Goal: Task Accomplishment & Management: Use online tool/utility

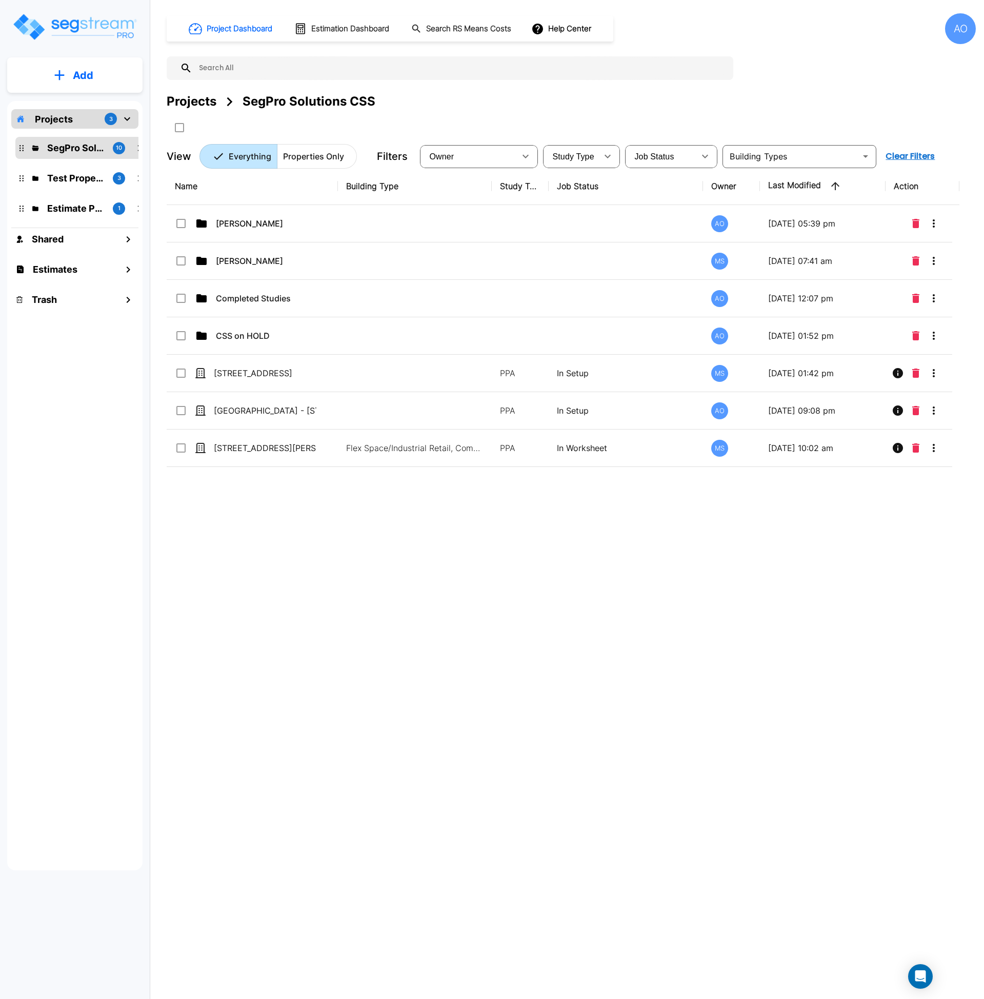
click at [328, 531] on div "Name Building Type Study Type Job Status Owner Last Modified Action Anjalie AO …" at bounding box center [563, 477] width 792 height 619
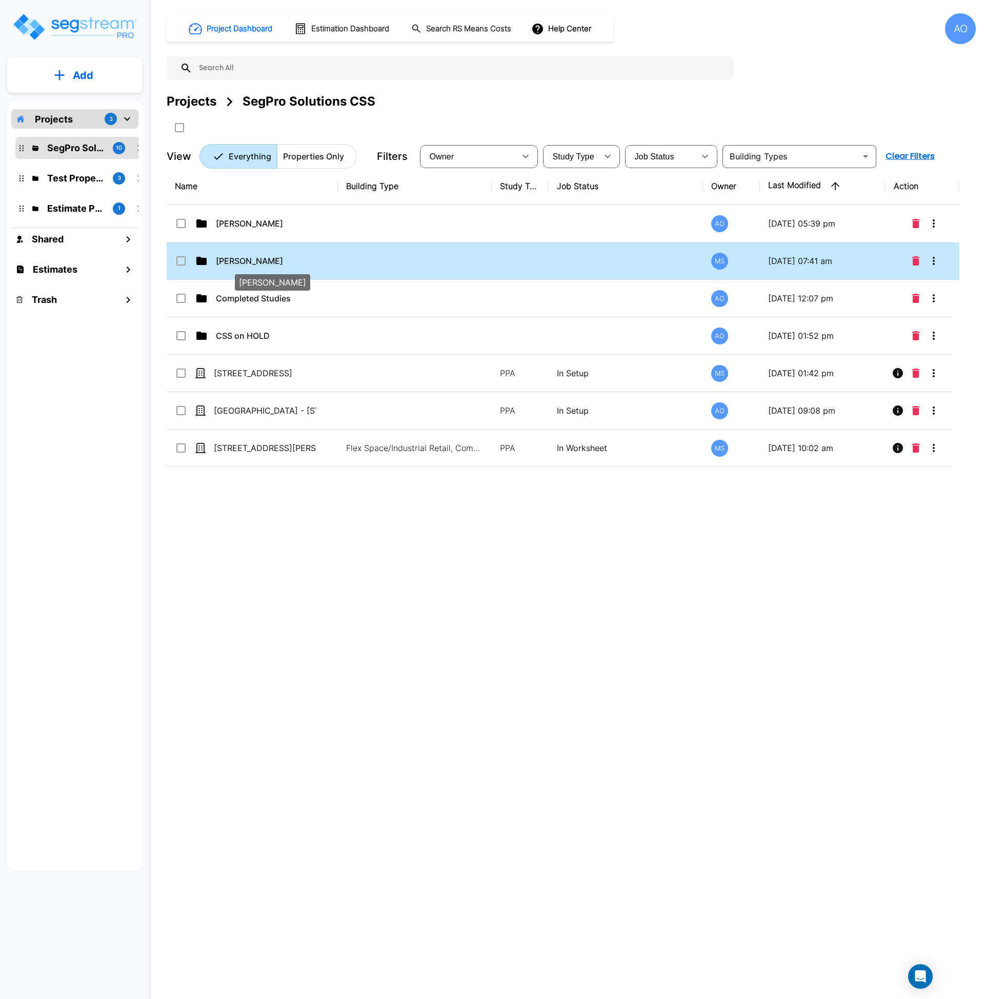
click at [257, 257] on p "[PERSON_NAME]" at bounding box center [267, 261] width 103 height 12
checkbox input "true"
click at [257, 257] on p "Dalton Savage" at bounding box center [267, 261] width 103 height 12
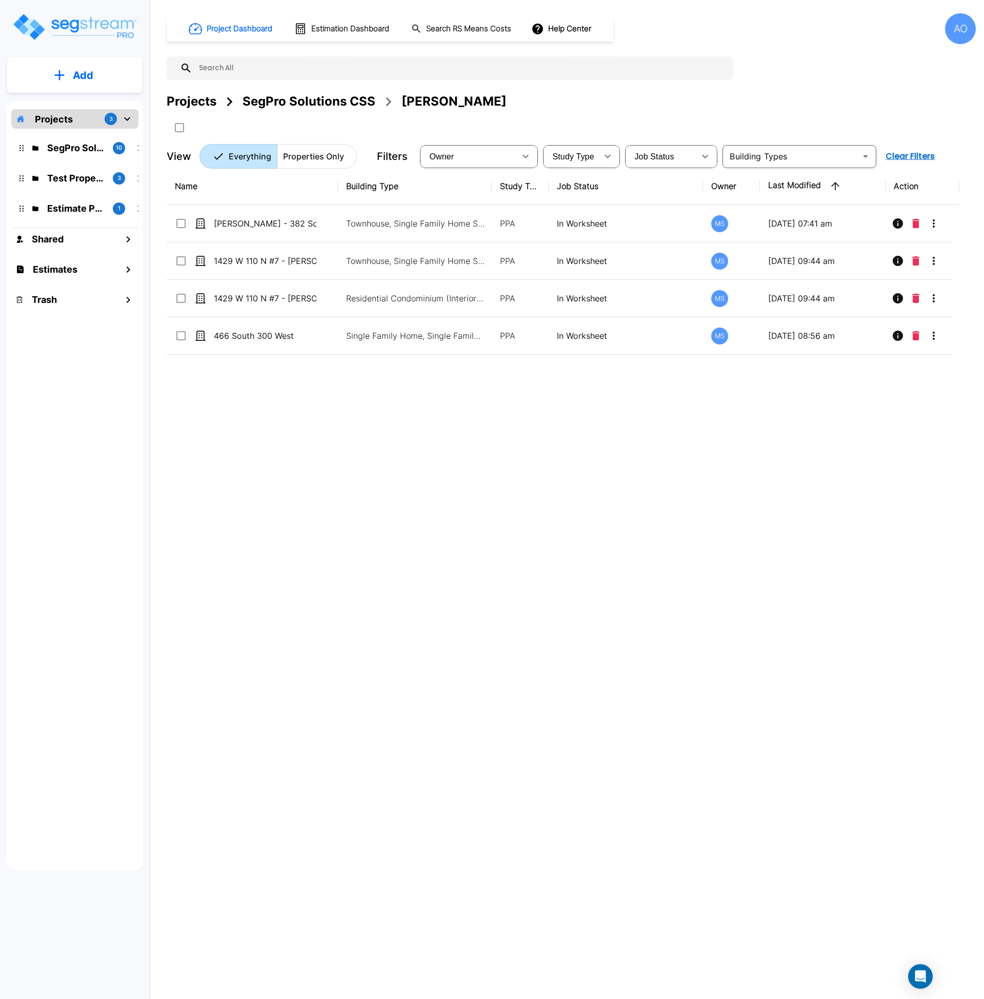
click at [320, 572] on div "Name Building Type Study Type Job Status Owner Last Modified Action Dalton Sava…" at bounding box center [563, 477] width 792 height 619
drag, startPoint x: 419, startPoint y: 509, endPoint x: 420, endPoint y: 501, distance: 7.8
click at [419, 509] on div "Name Building Type Study Type Job Status Owner Last Modified Action Dalton Sava…" at bounding box center [563, 477] width 792 height 619
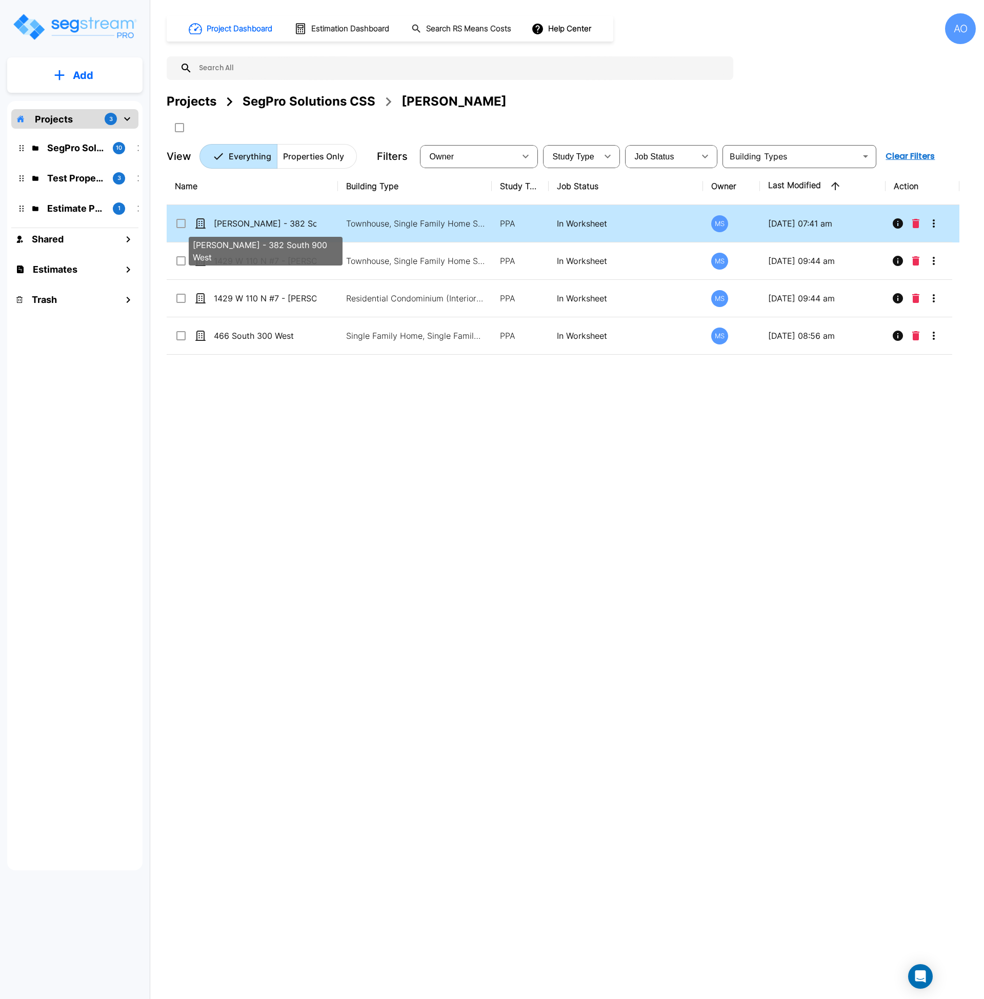
click at [276, 226] on p "[PERSON_NAME] - 382 South 900 West" at bounding box center [265, 223] width 103 height 12
checkbox input "true"
click at [276, 226] on p "Dalton Savage - 382 South 900 West" at bounding box center [265, 223] width 103 height 12
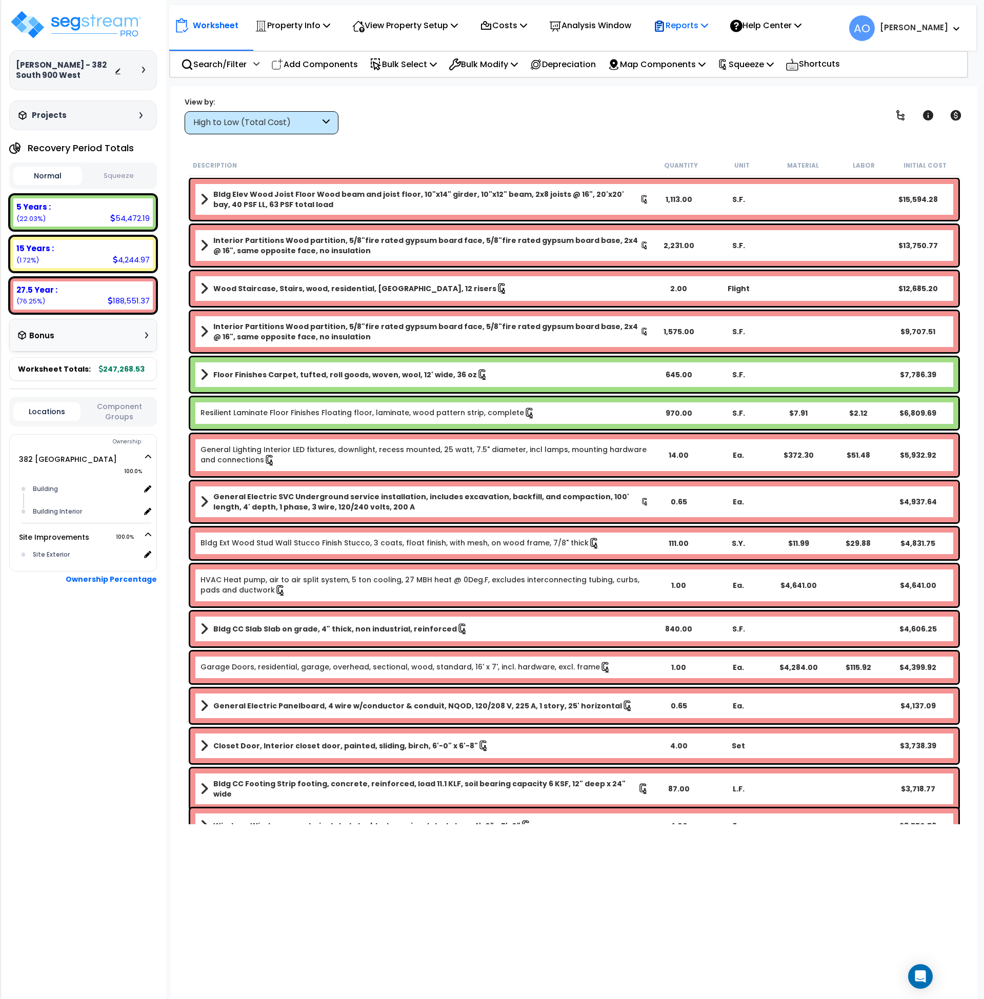
click at [697, 29] on p "Reports" at bounding box center [680, 25] width 55 height 14
click at [699, 71] on link "Manage Report Images" at bounding box center [698, 70] width 101 height 21
click at [687, 22] on p "Reports" at bounding box center [680, 25] width 55 height 14
click at [698, 96] on link "Manage Report Custom Fields" at bounding box center [698, 96] width 101 height 31
click at [132, 163] on div "Normal Squeeze" at bounding box center [83, 175] width 148 height 27
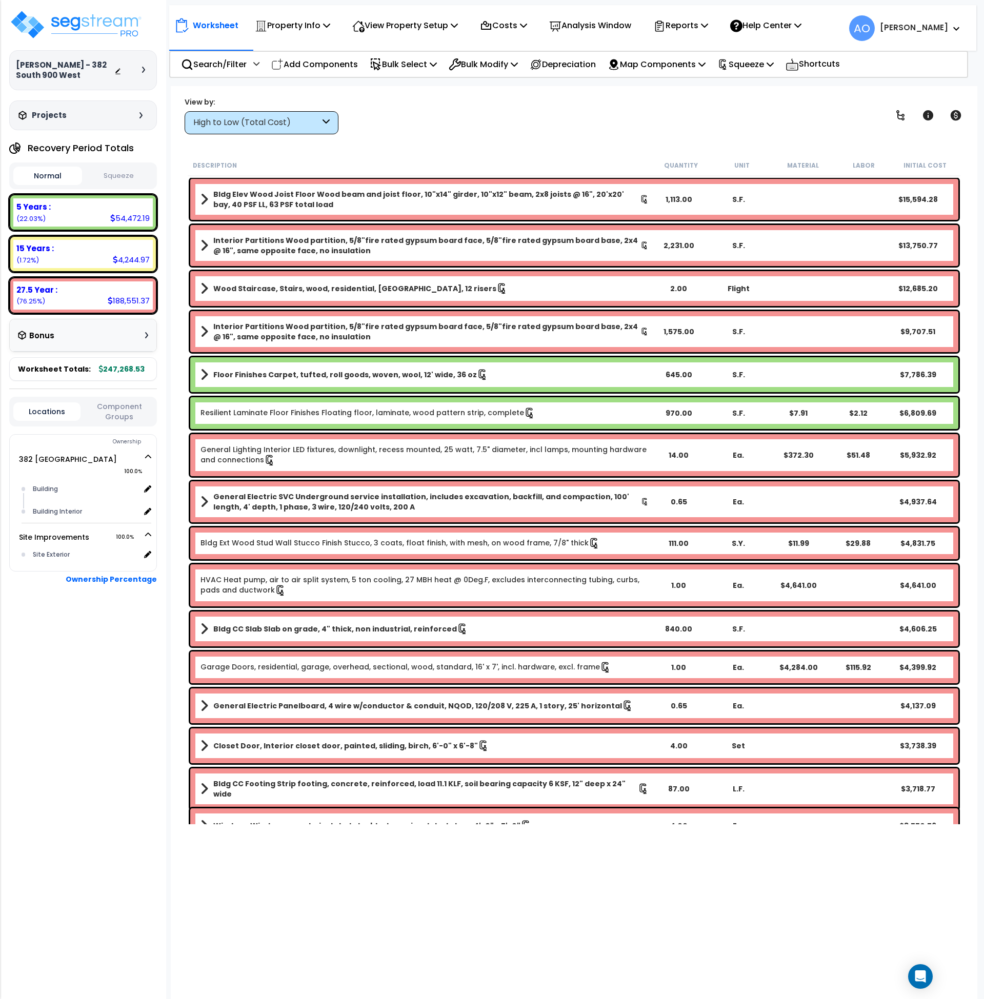
click at [126, 172] on button "Squeeze" at bounding box center [119, 176] width 69 height 18
click at [300, 19] on p "Property Info" at bounding box center [292, 25] width 75 height 14
click at [298, 48] on link "Property Setup" at bounding box center [300, 48] width 101 height 21
click at [561, 25] on icon at bounding box center [555, 26] width 12 height 12
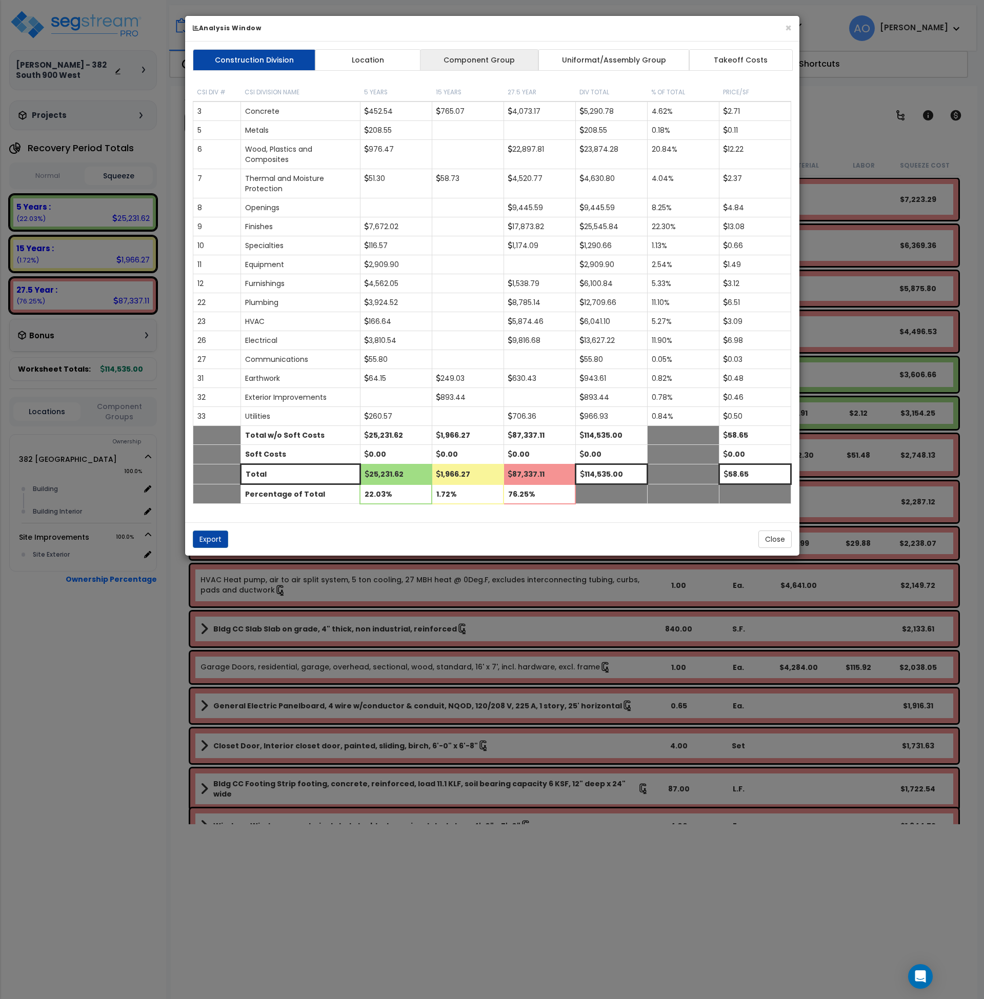
click at [495, 62] on link "Component Group" at bounding box center [479, 60] width 119 height 22
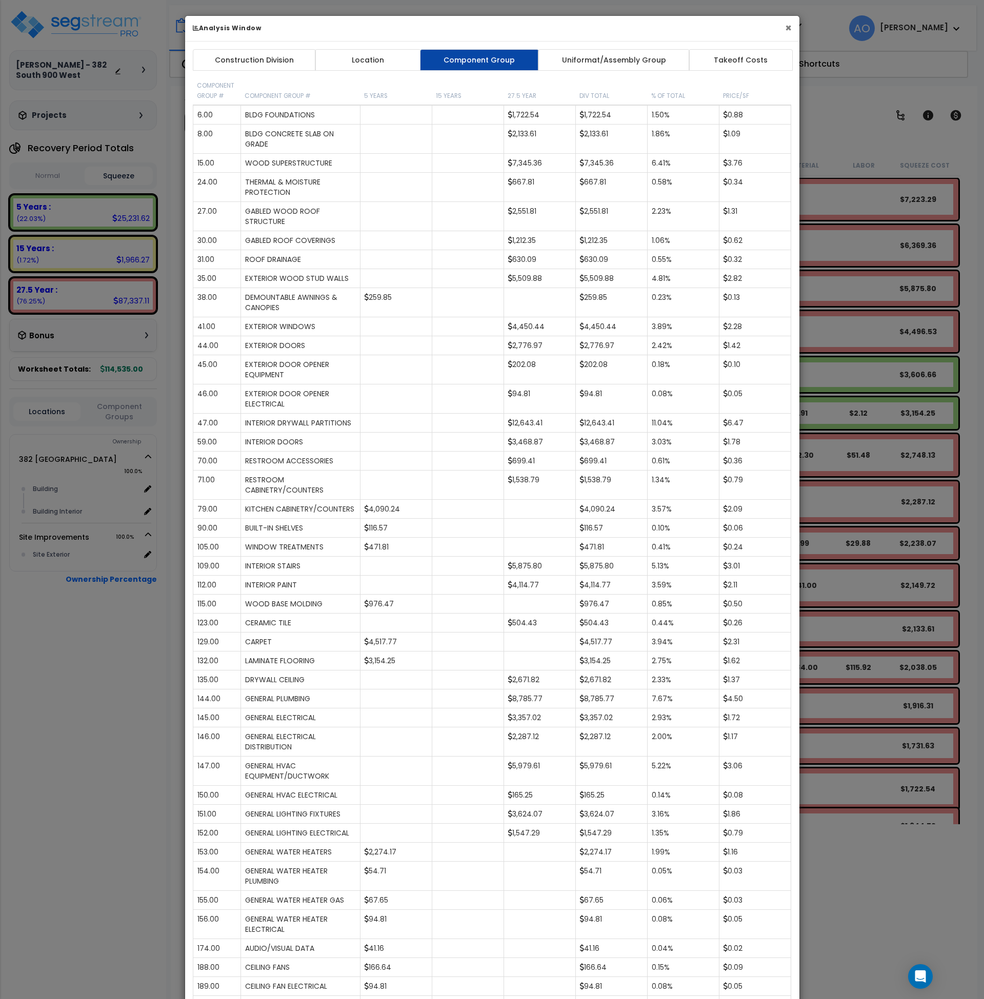
click at [787, 29] on button "×" at bounding box center [788, 28] width 7 height 11
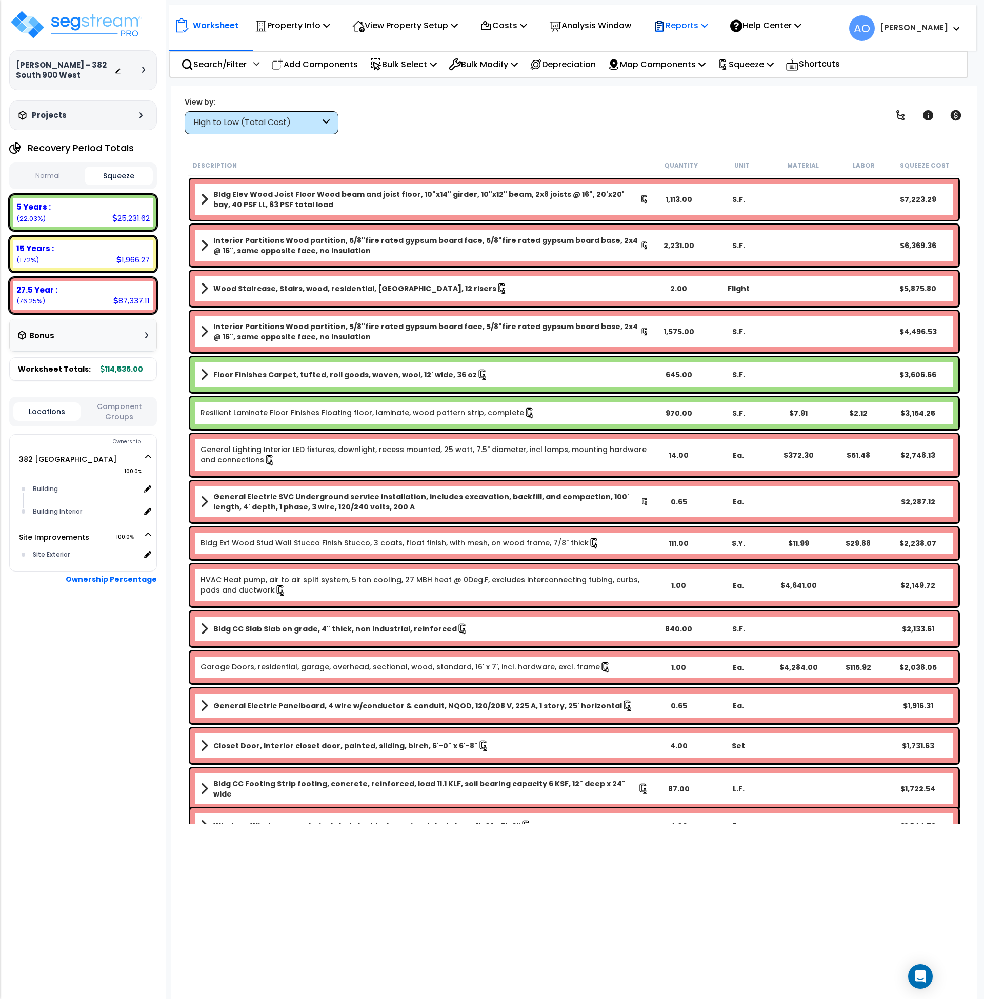
click at [683, 27] on p "Reports" at bounding box center [680, 25] width 55 height 14
click at [684, 53] on link "Get Report" at bounding box center [698, 48] width 101 height 21
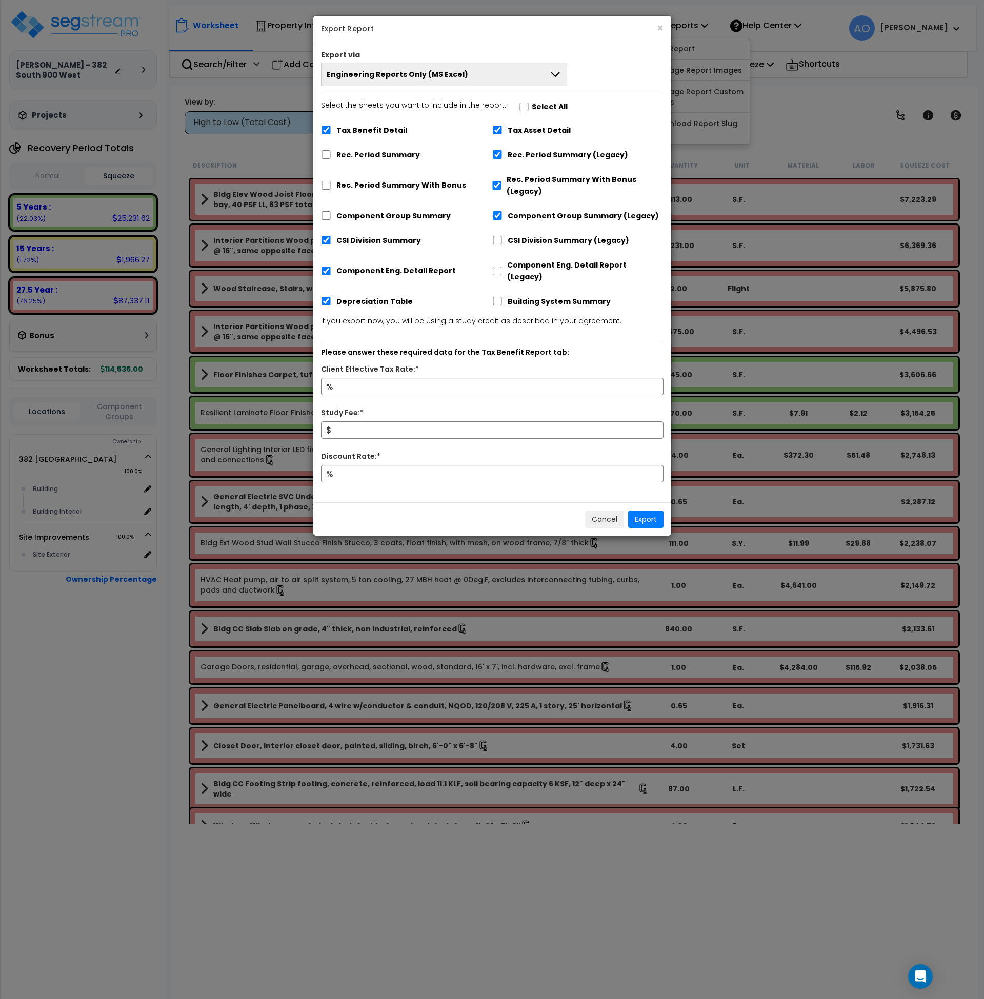
click at [497, 72] on button "Engineering Reports Only (MS Excel)" at bounding box center [444, 75] width 247 height 24
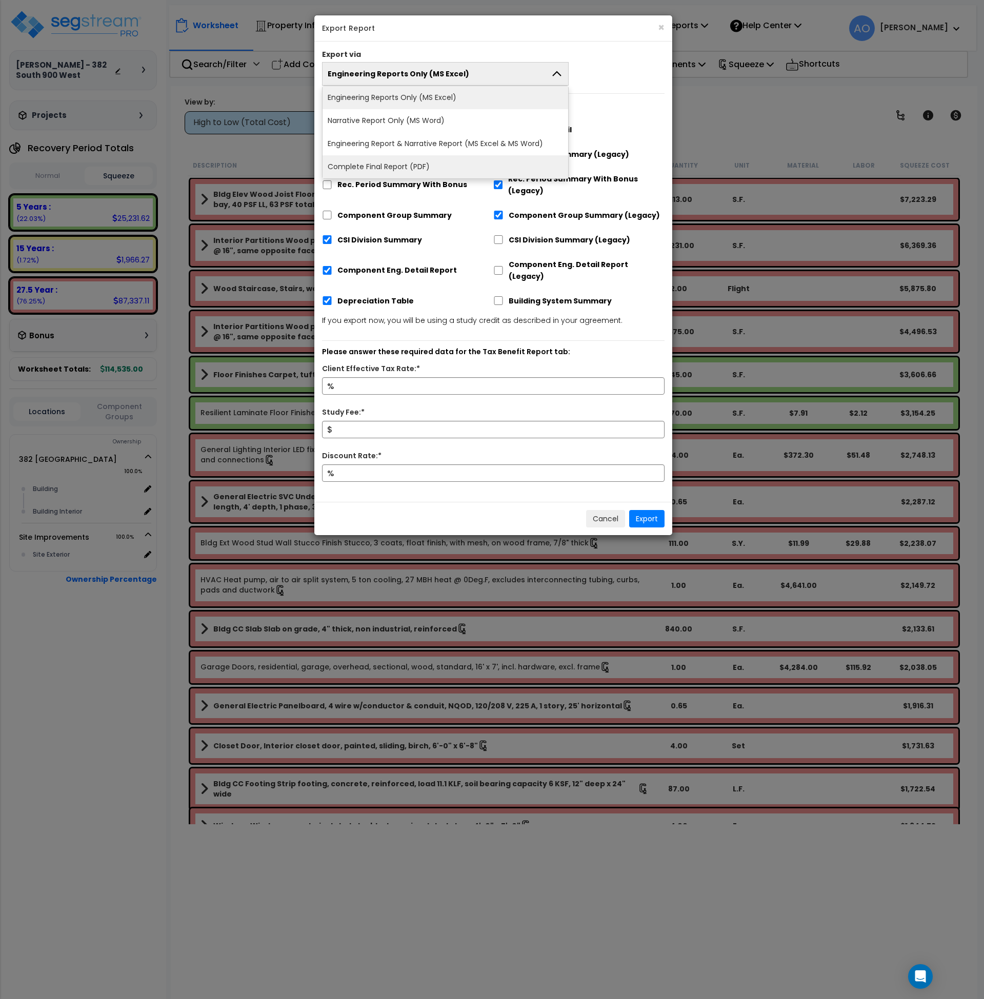
click at [412, 166] on li "Complete Final Report (PDF)" at bounding box center [444, 166] width 245 height 23
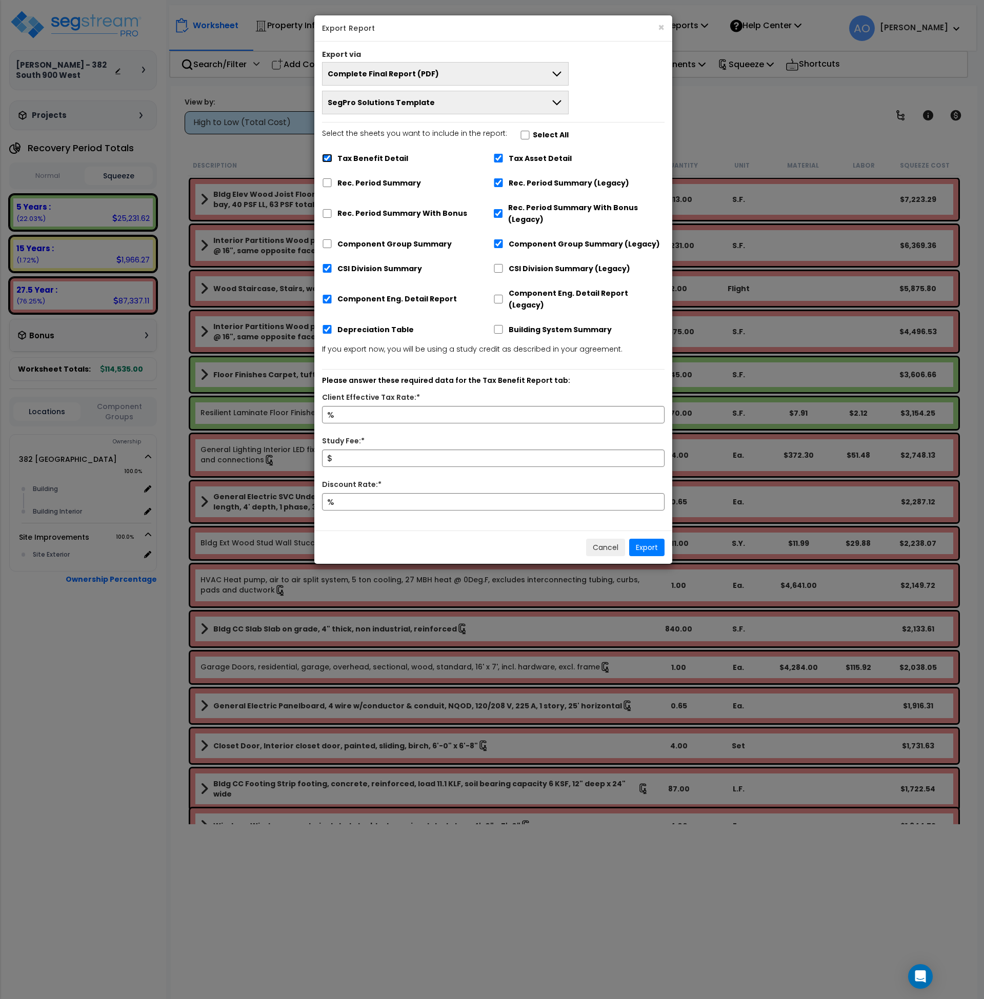
click at [327, 158] on input "Tax Benefit Detail" at bounding box center [327, 158] width 10 height 9
checkbox input "false"
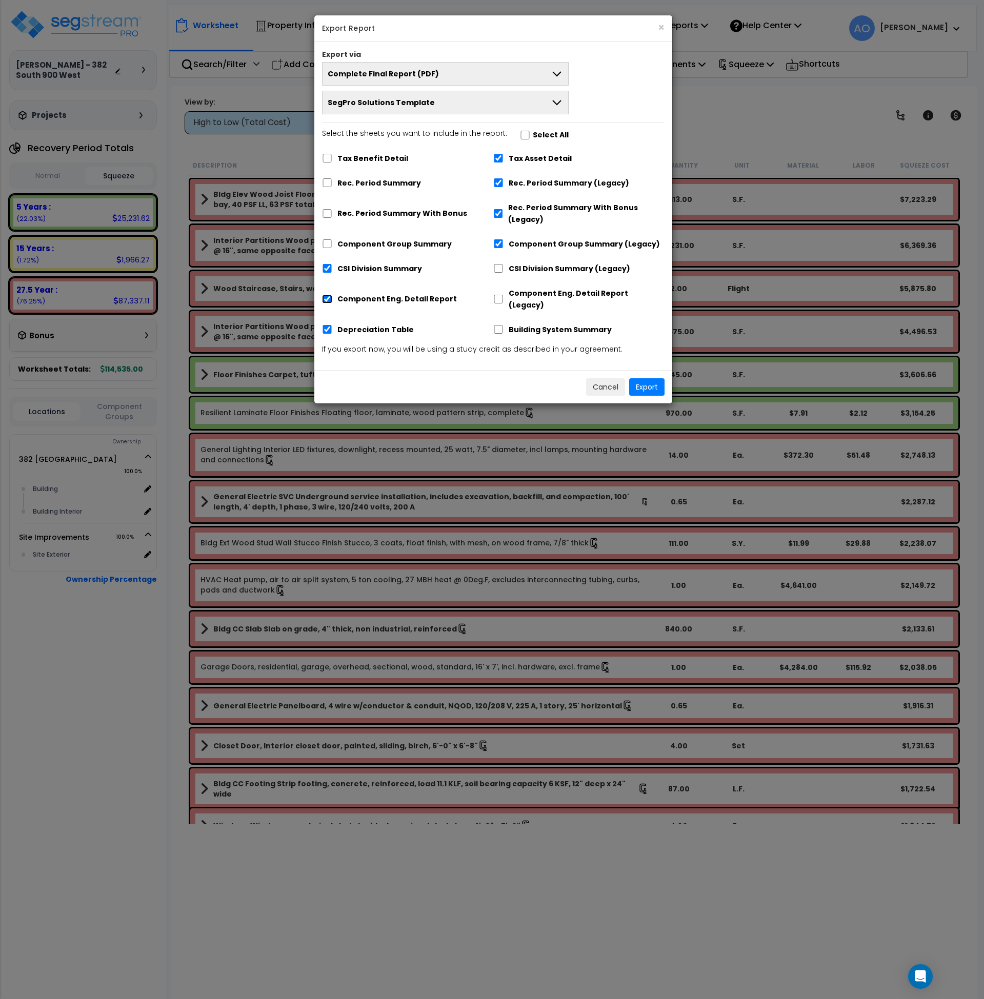
click at [326, 295] on input "Component Eng. Detail Report" at bounding box center [327, 299] width 10 height 9
checkbox input "false"
click at [645, 379] on button "Export" at bounding box center [646, 386] width 35 height 17
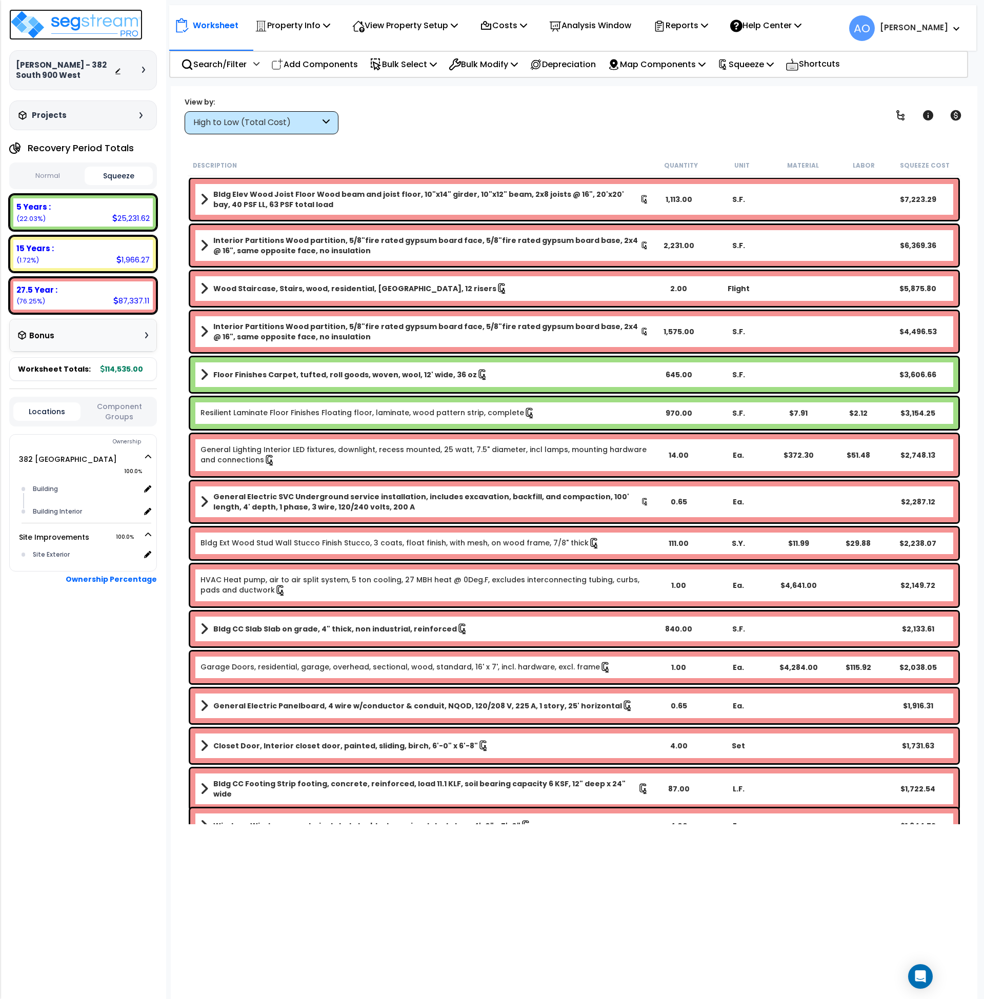
click at [109, 29] on img at bounding box center [75, 24] width 133 height 31
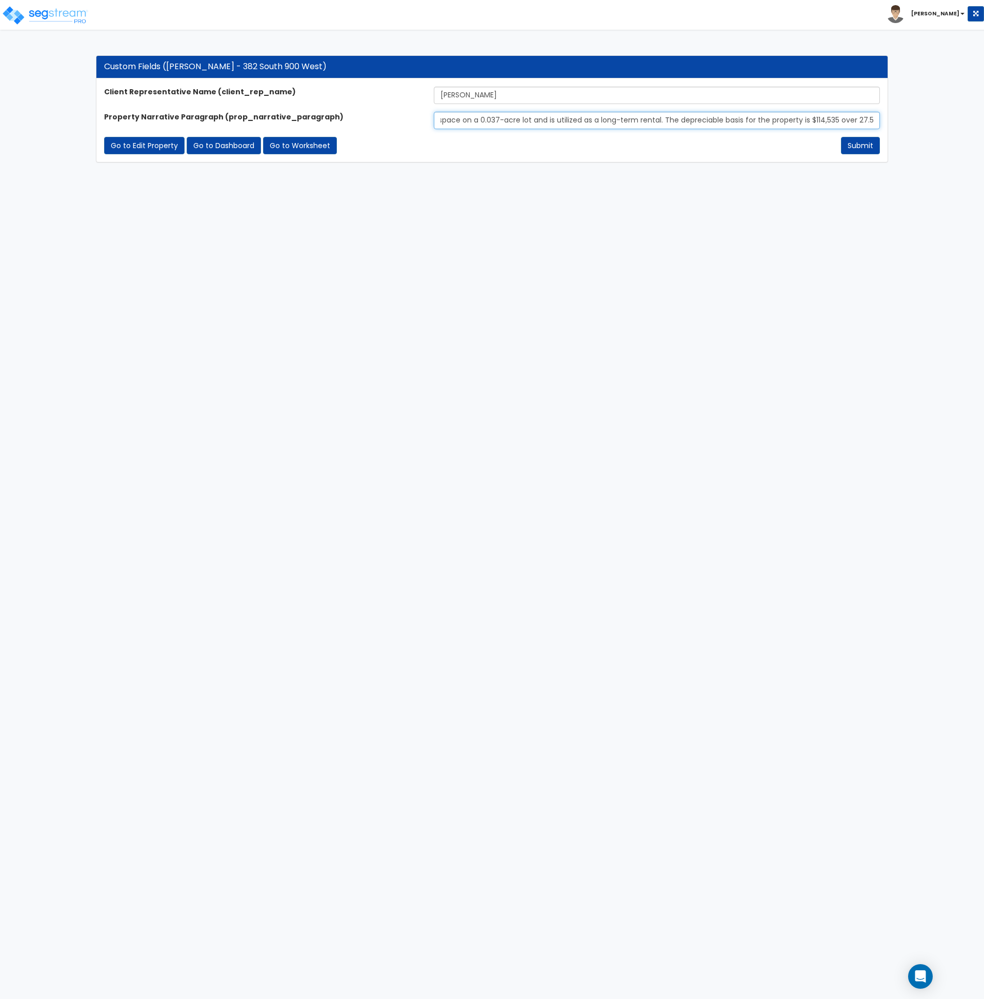
scroll to position [0, 377]
drag, startPoint x: 691, startPoint y: 123, endPoint x: 906, endPoint y: 122, distance: 214.2
click at [906, 122] on div "Custom Fields (Dalton Savage - 382 South 900 West) Client Representative Name (…" at bounding box center [492, 109] width 984 height 128
click at [716, 173] on html "Toggle navigation Andrew x" at bounding box center [492, 86] width 984 height 173
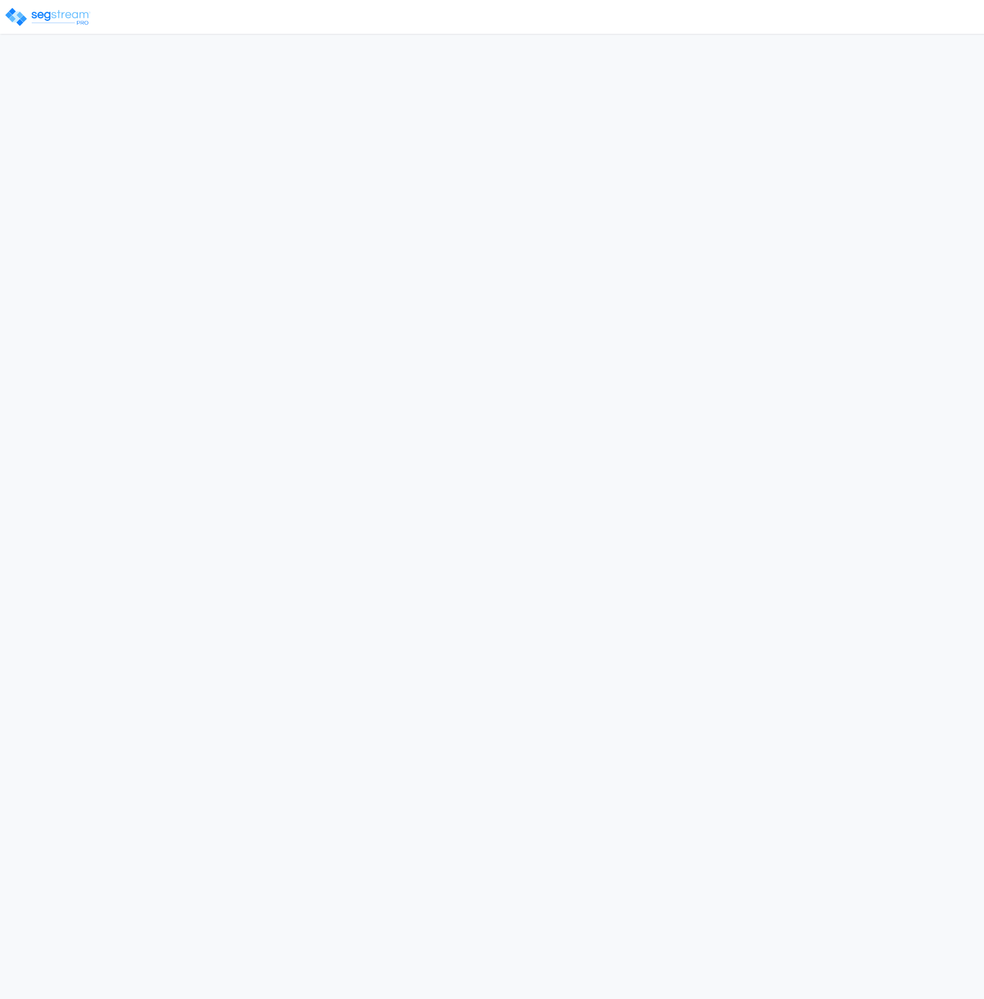
select select "2024"
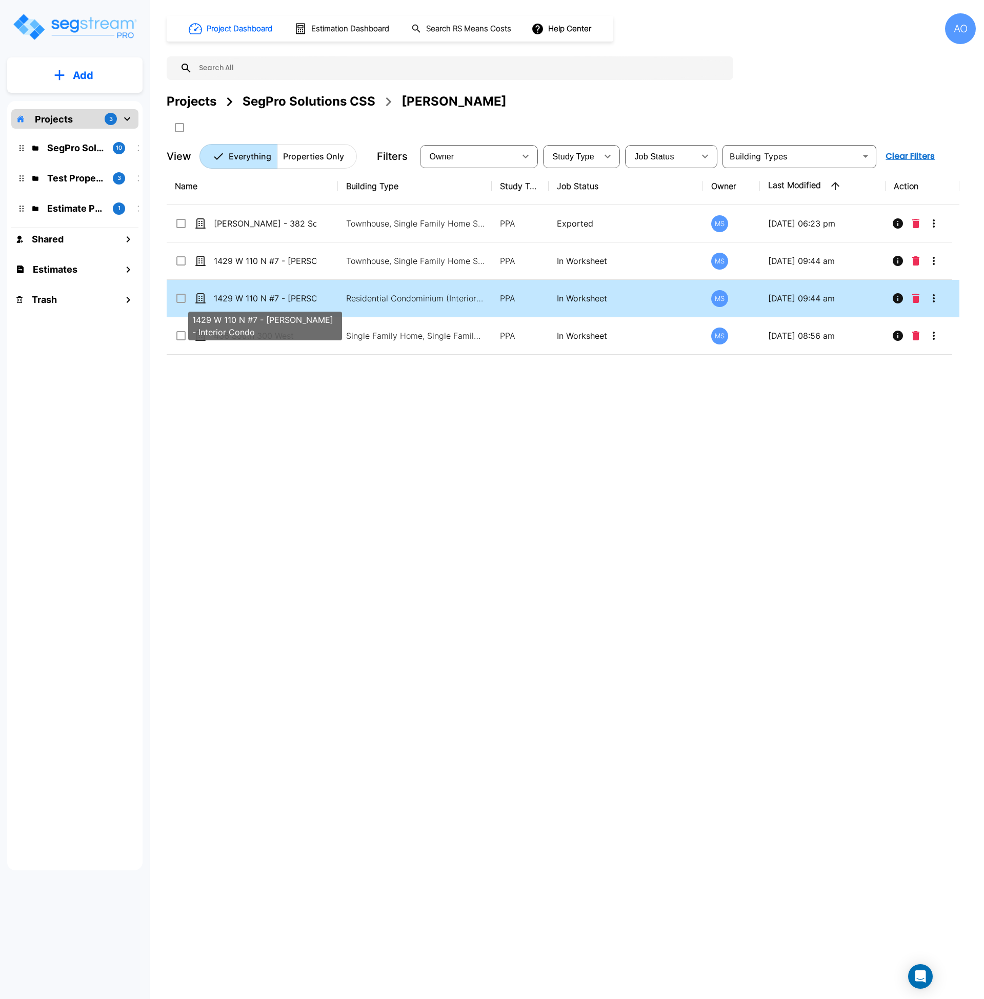
click at [278, 299] on p "1429 W 110 N #7 - [PERSON_NAME] - Interior Condo" at bounding box center [265, 298] width 103 height 12
checkbox input "true"
click at [278, 299] on p "1429 W 110 N #7 - [PERSON_NAME] - Interior Condo" at bounding box center [265, 298] width 103 height 12
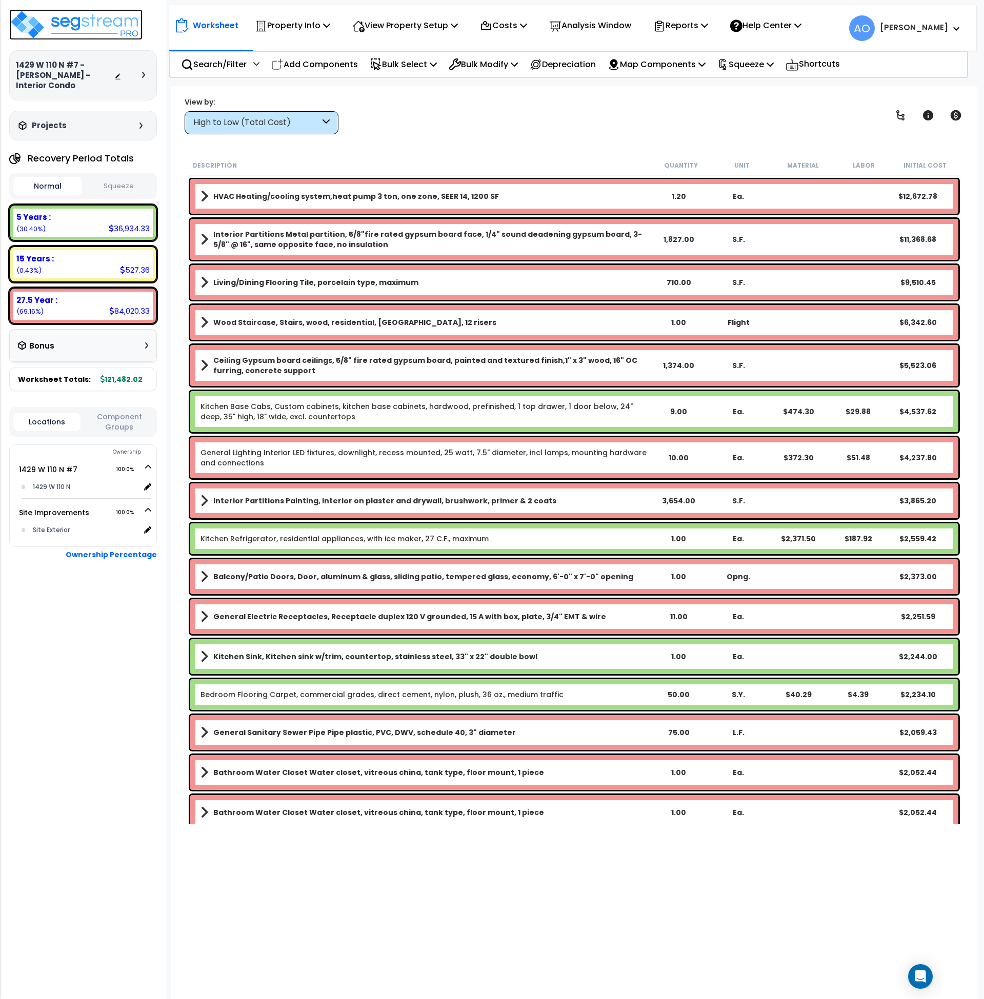
click at [52, 20] on img at bounding box center [75, 24] width 133 height 31
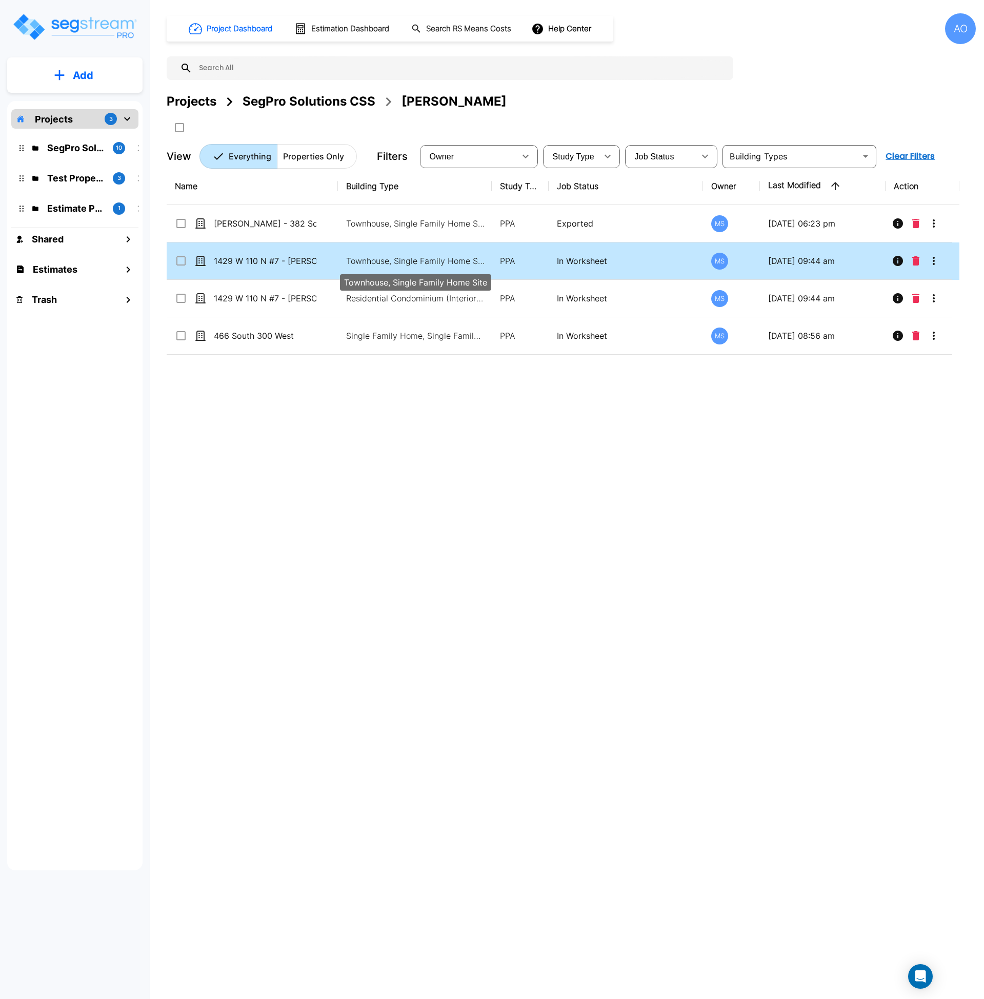
click at [349, 263] on p "Townhouse, Single Family Home Site" at bounding box center [415, 261] width 138 height 12
checkbox input "true"
click at [349, 263] on p "Townhouse, Single Family Home Site" at bounding box center [415, 261] width 138 height 12
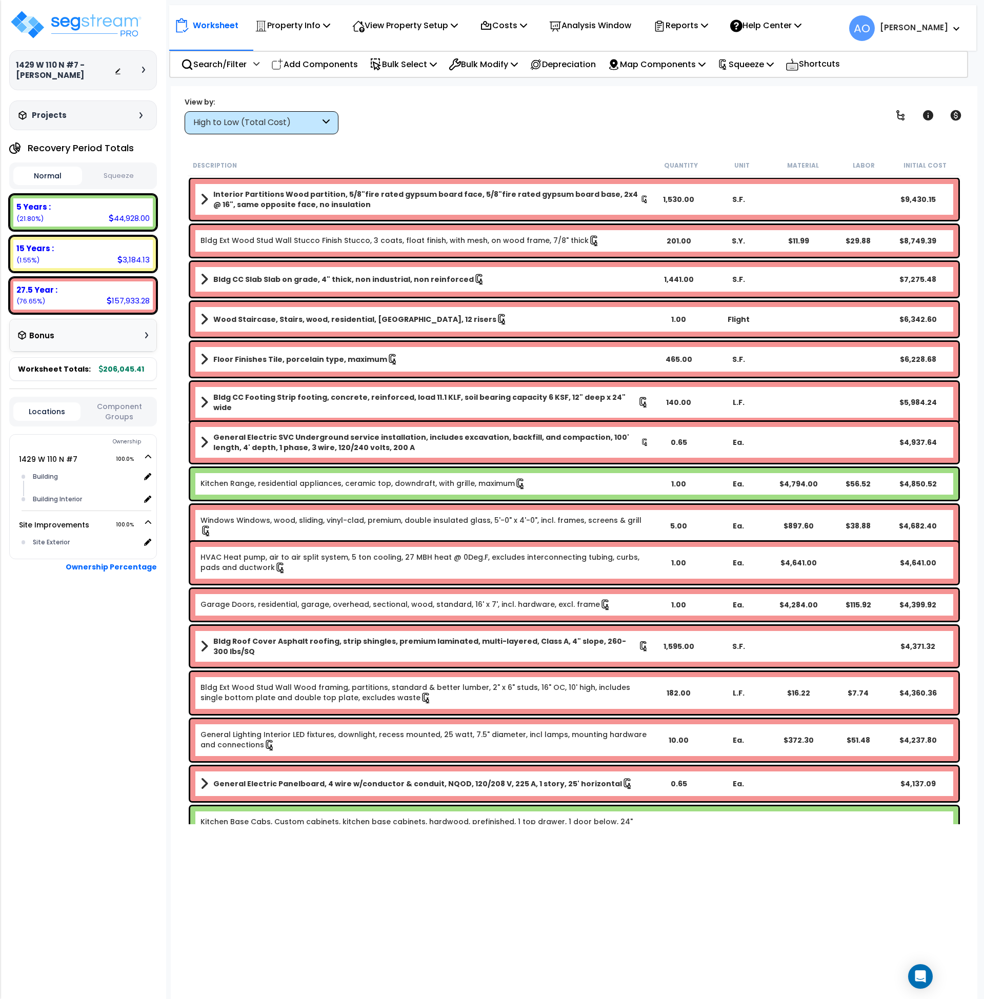
click at [122, 173] on button "Squeeze" at bounding box center [119, 176] width 69 height 18
click at [44, 180] on button "Normal" at bounding box center [47, 176] width 69 height 18
click at [132, 177] on button "Squeeze" at bounding box center [119, 176] width 69 height 18
click at [614, 26] on p "Analysis Window" at bounding box center [590, 25] width 82 height 14
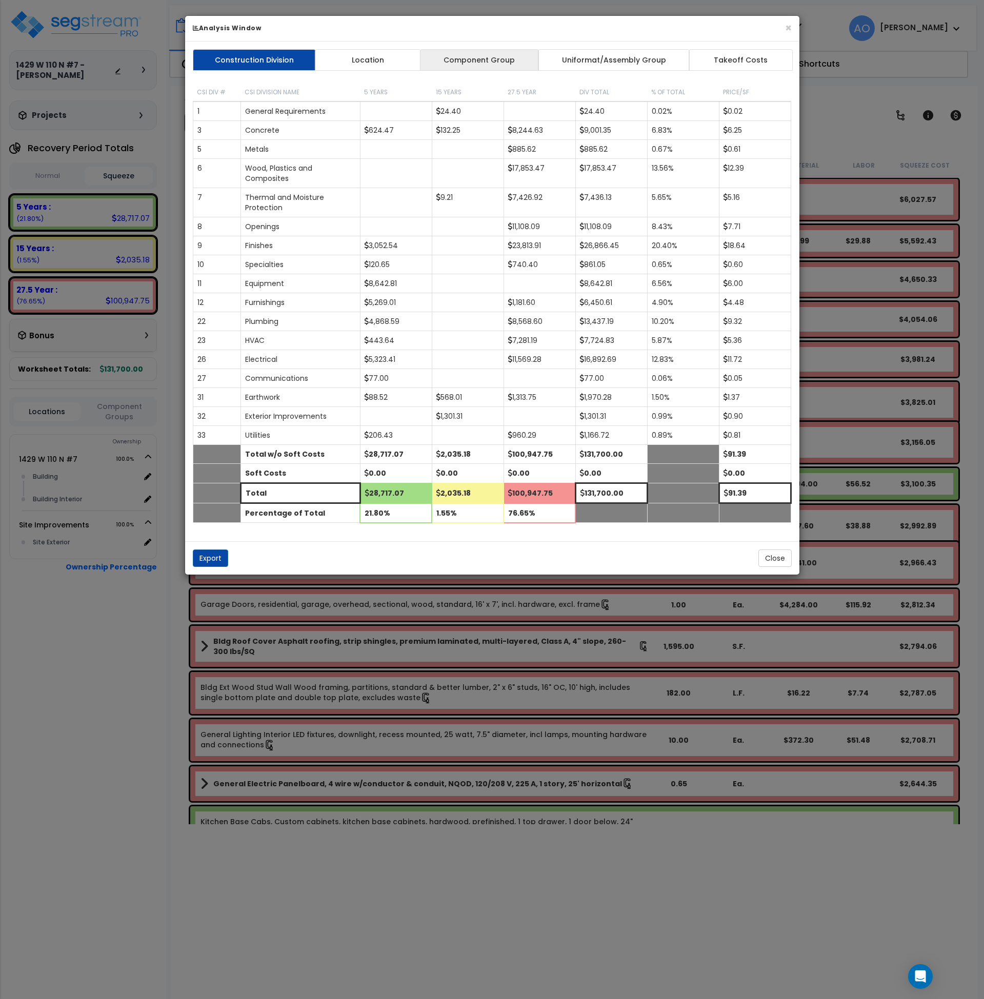
click at [485, 64] on link "Component Group" at bounding box center [479, 60] width 119 height 22
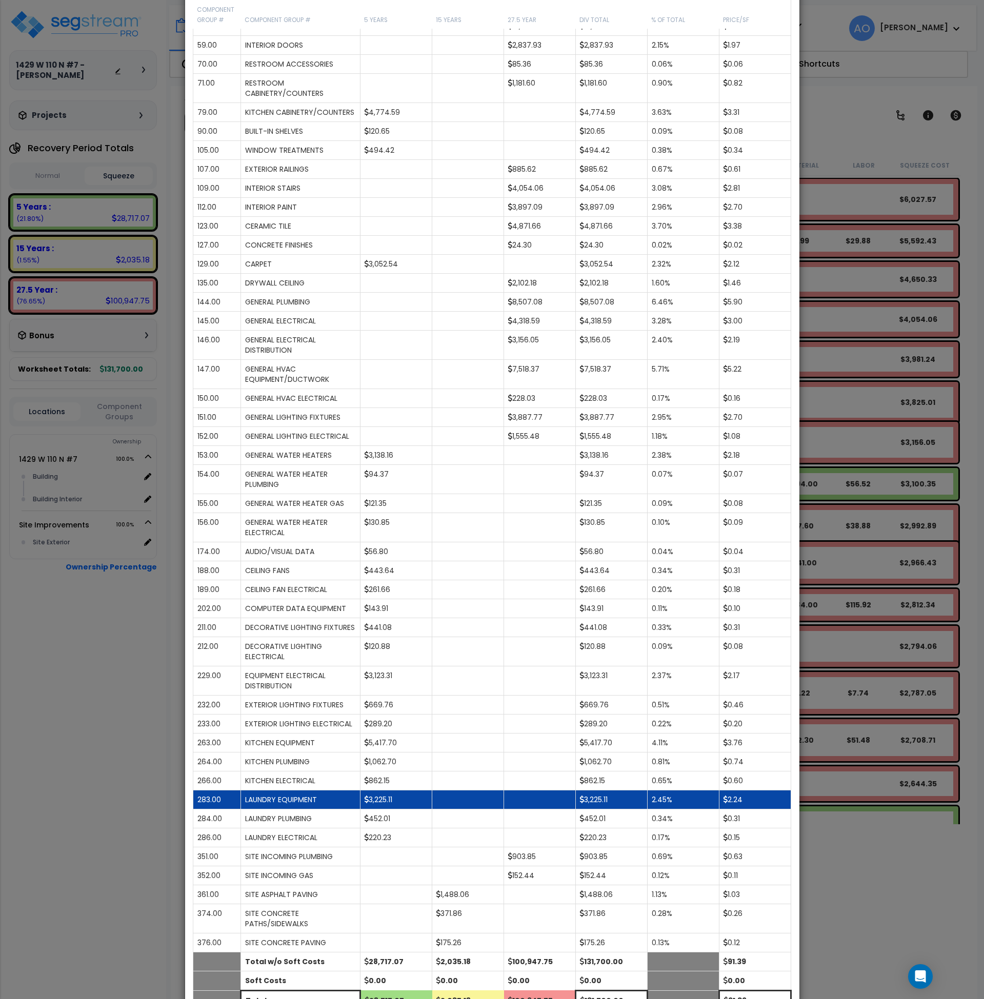
scroll to position [366, 0]
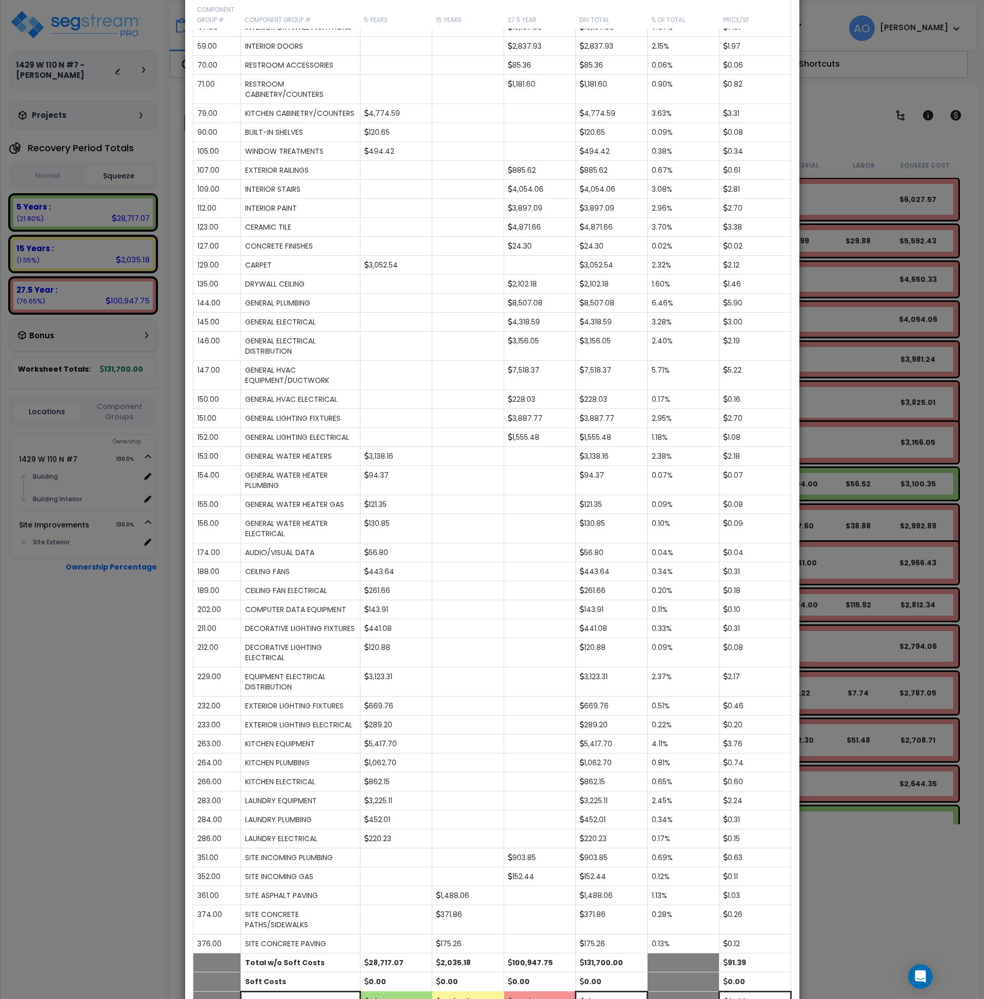
click at [816, 119] on div "× Analysis Window Construction Division Location Component Group Uniformat/Asse…" at bounding box center [492, 499] width 984 height 999
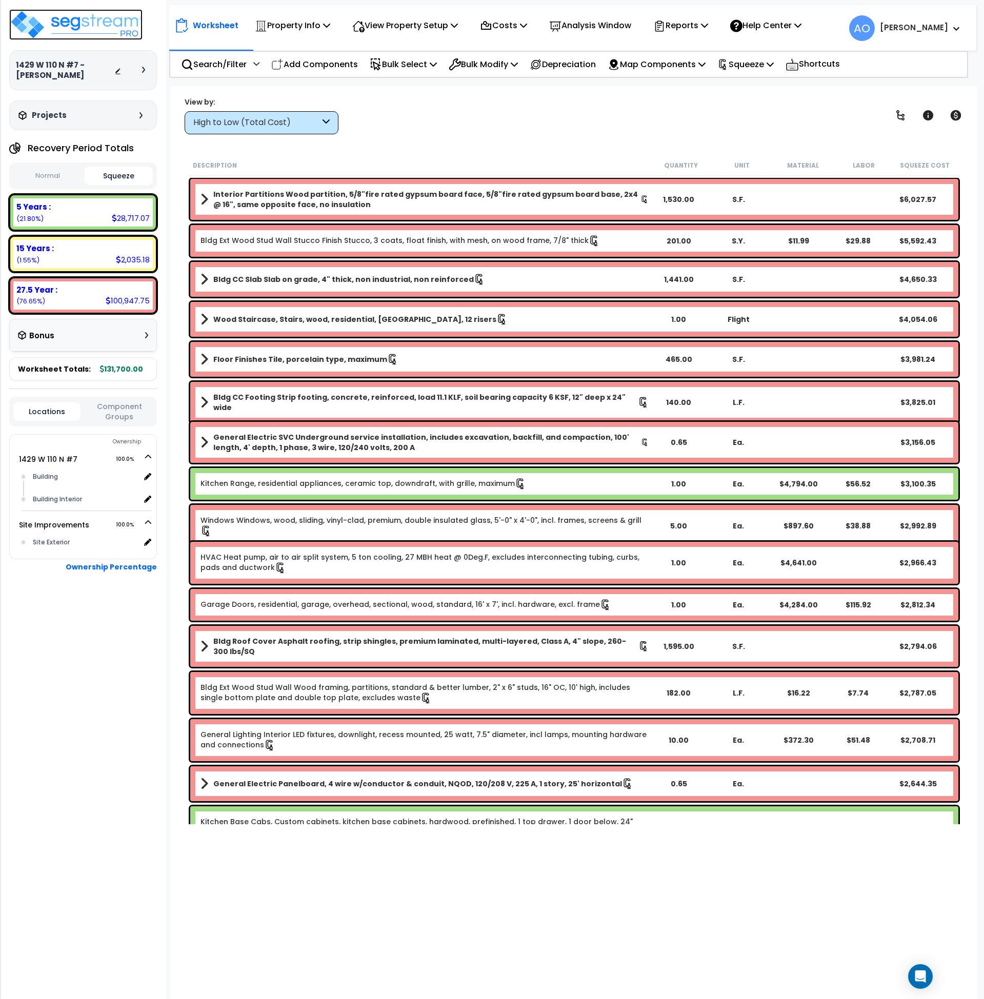
click at [80, 24] on img at bounding box center [75, 24] width 133 height 31
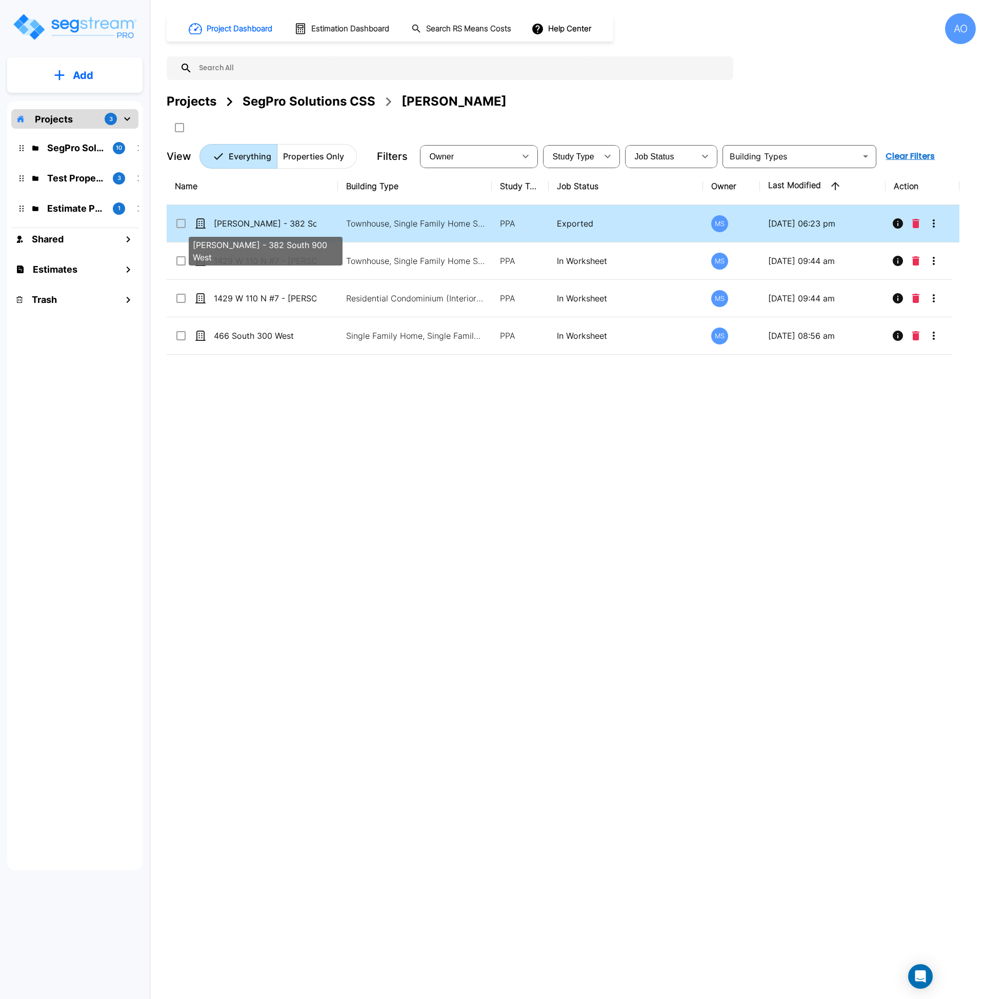
click at [300, 221] on p "[PERSON_NAME] - 382 South 900 West" at bounding box center [265, 223] width 103 height 12
checkbox input "true"
click at [300, 221] on p "[PERSON_NAME] - 382 South 900 West" at bounding box center [265, 223] width 103 height 12
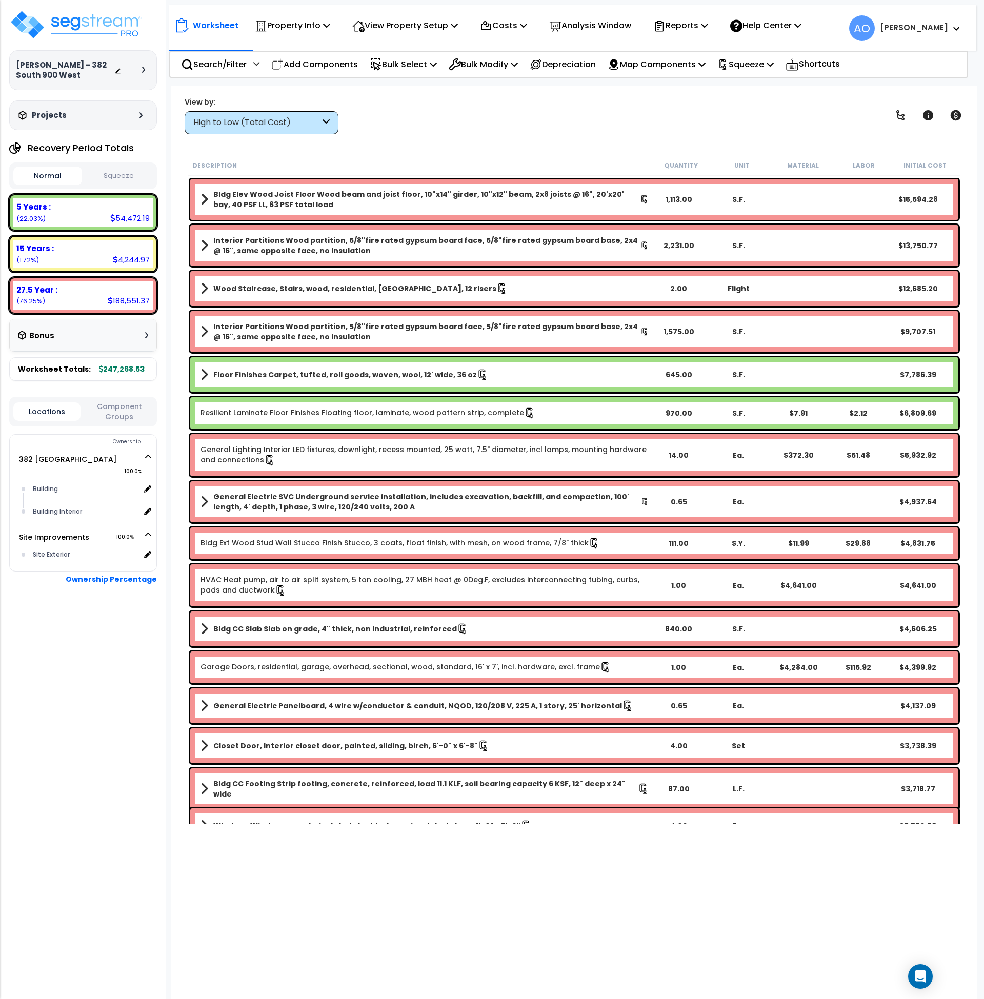
click at [119, 176] on button "Squeeze" at bounding box center [119, 176] width 69 height 18
click at [41, 174] on button "Normal" at bounding box center [47, 176] width 69 height 18
click at [118, 173] on button "Squeeze" at bounding box center [119, 176] width 69 height 18
click at [609, 18] on p "Analysis Window" at bounding box center [590, 25] width 82 height 14
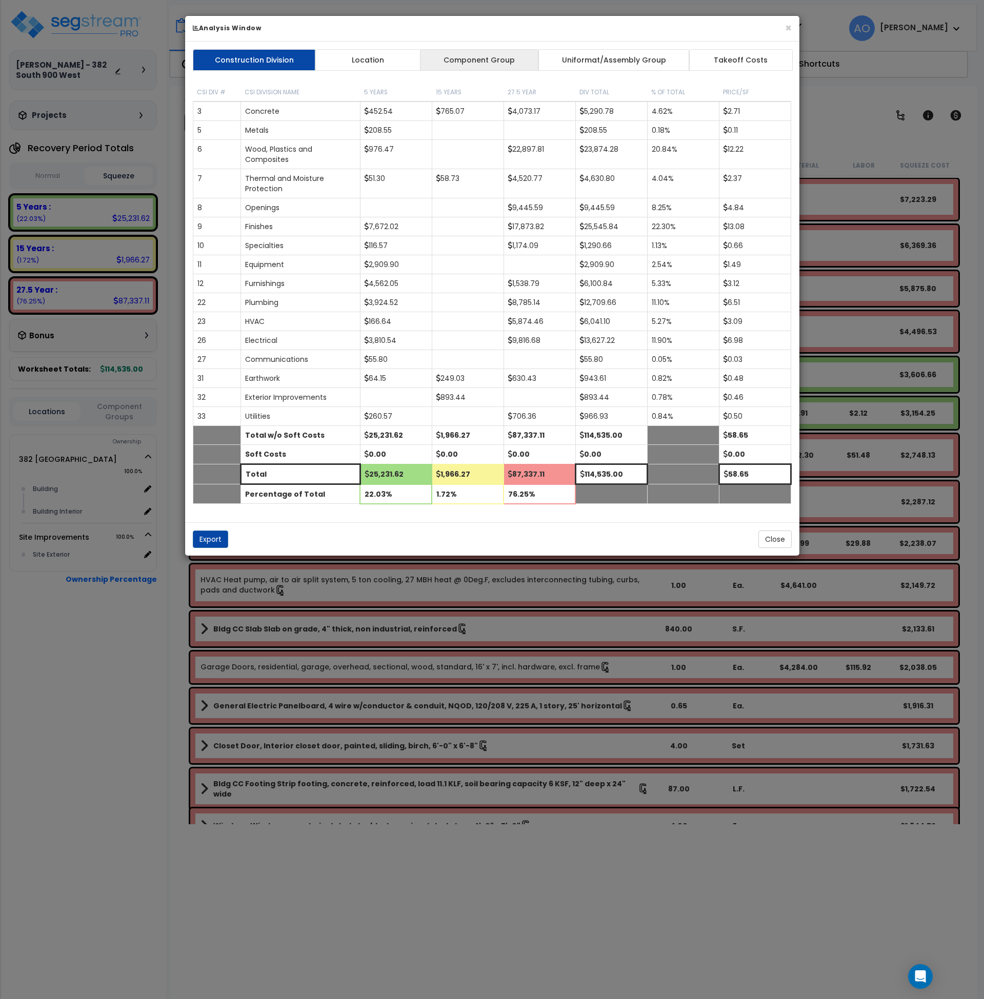
click at [476, 59] on link "Component Group" at bounding box center [479, 60] width 119 height 22
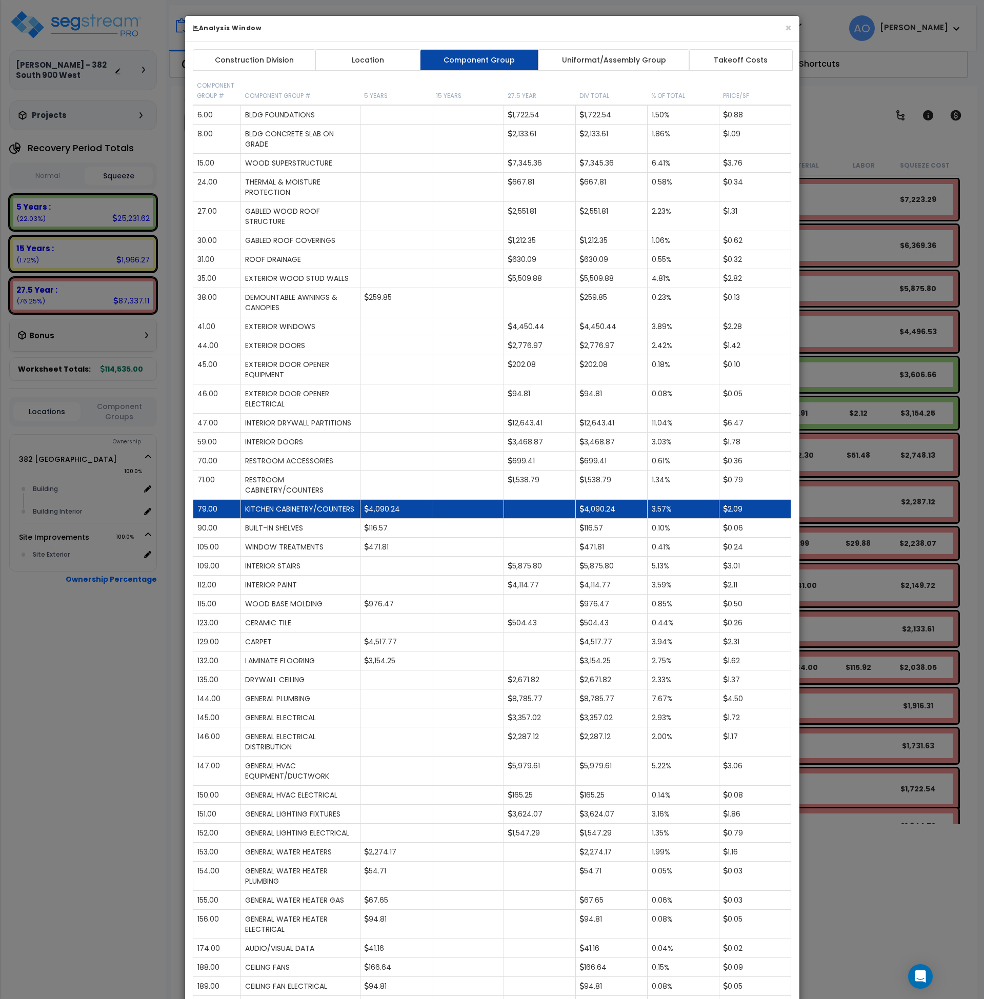
click at [397, 516] on td "4,090.24" at bounding box center [396, 509] width 72 height 19
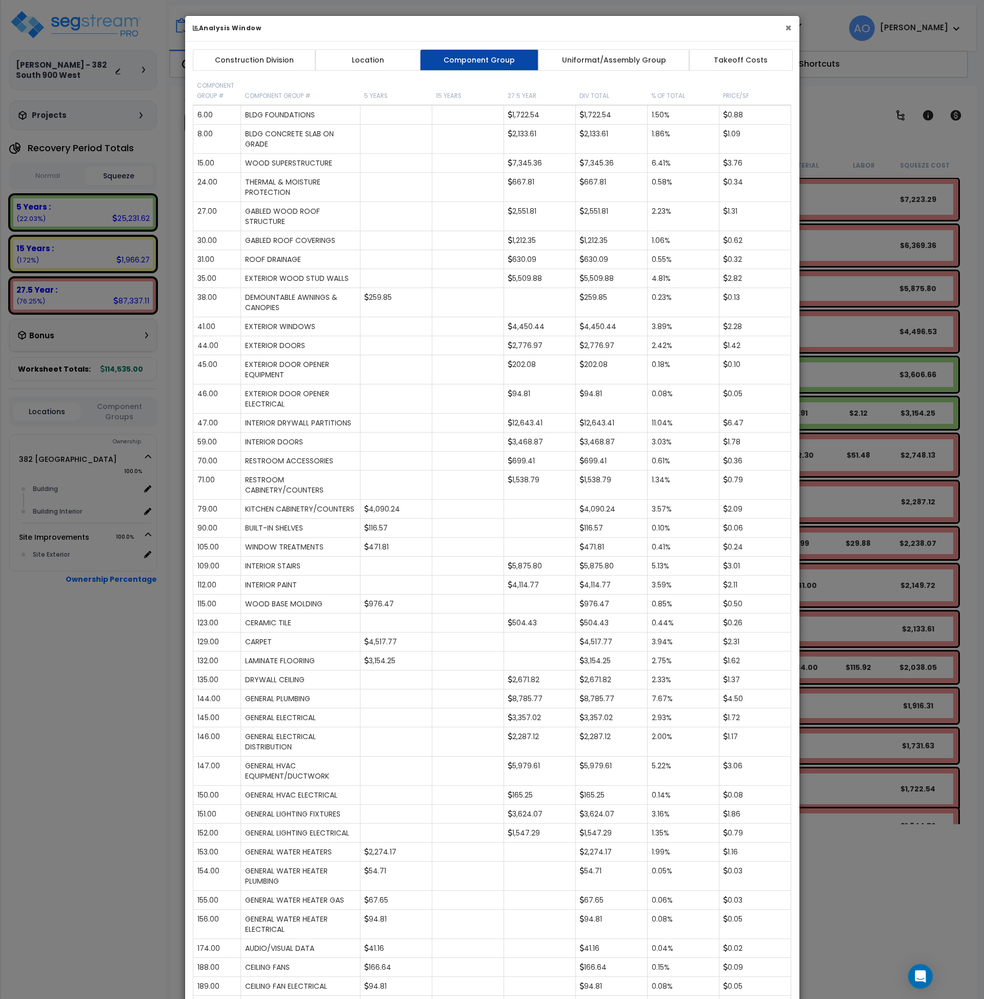
click at [787, 26] on button "×" at bounding box center [788, 28] width 7 height 11
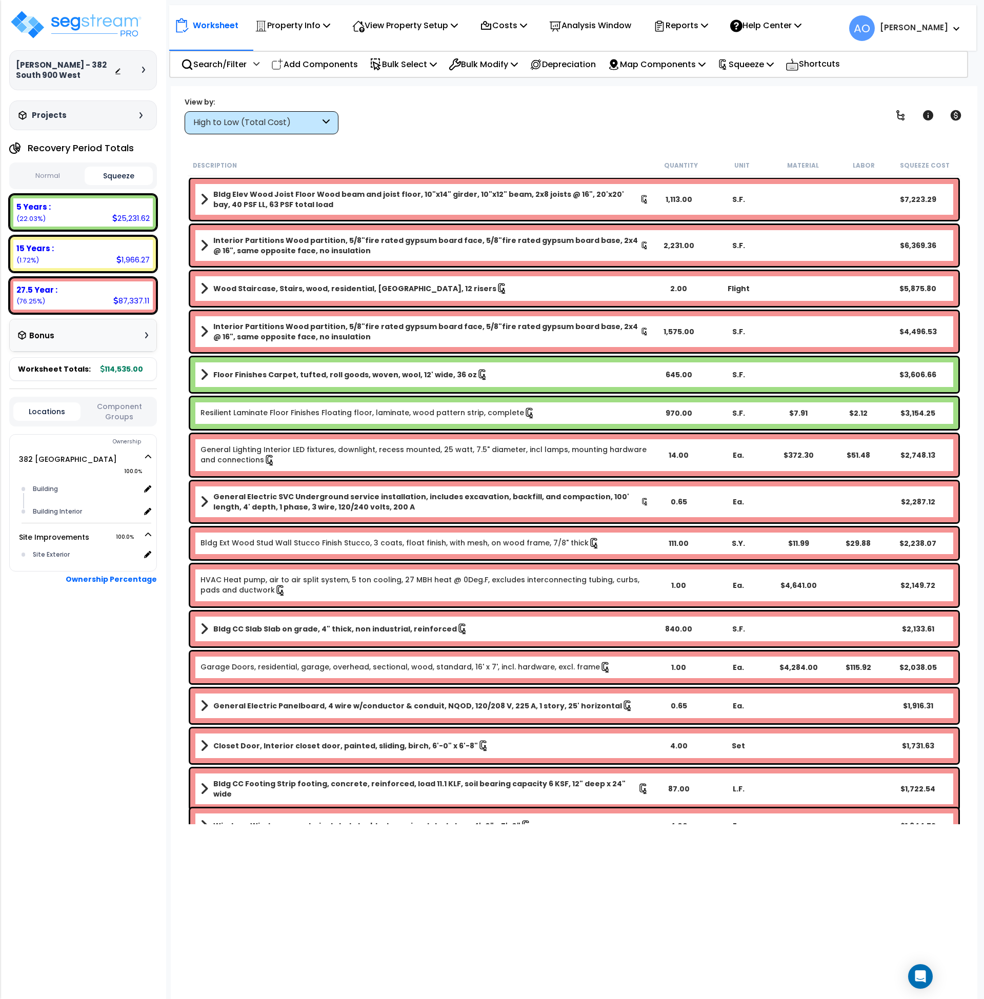
click at [240, 119] on div "High to Low (Total Cost)" at bounding box center [256, 123] width 127 height 12
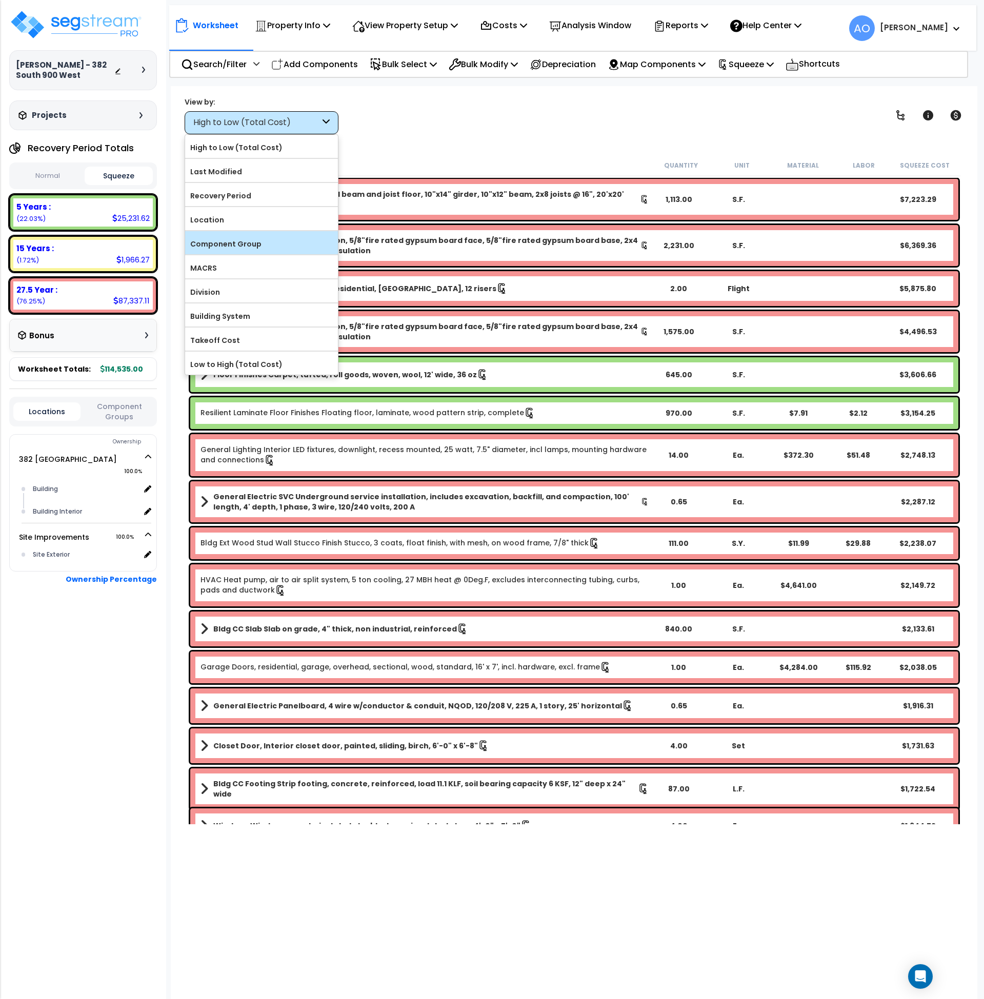
click at [246, 245] on label "Component Group" at bounding box center [261, 243] width 153 height 15
click at [0, 0] on input "Component Group" at bounding box center [0, 0] width 0 height 0
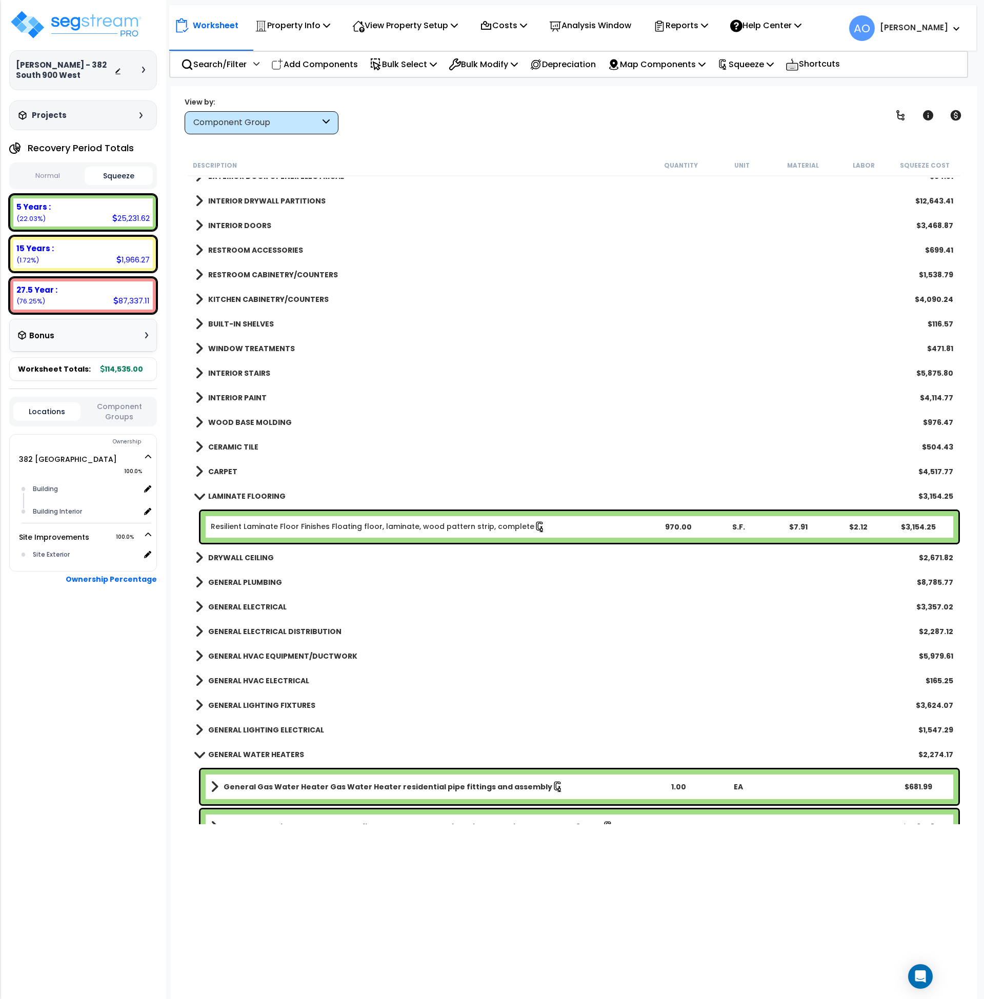
scroll to position [309, 0]
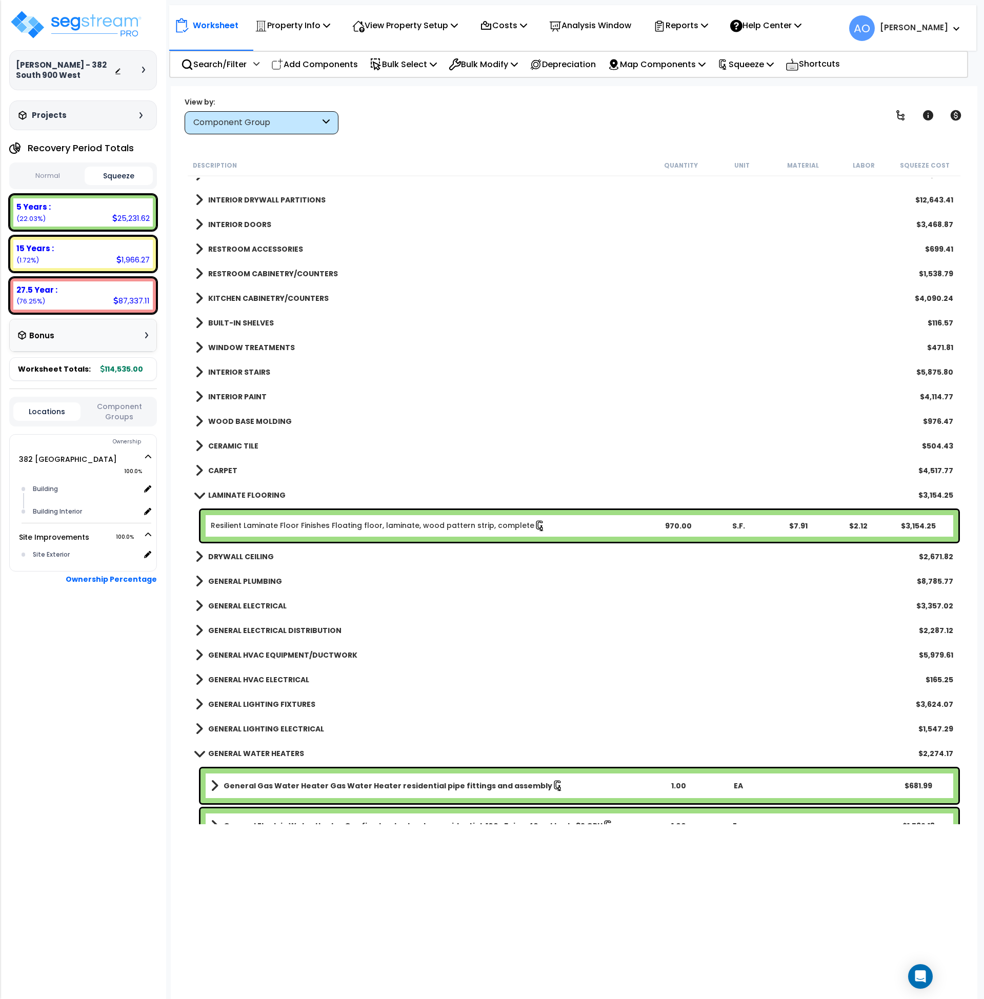
click at [329, 518] on div "Resilient Laminate Floor Finishes Floating floor, laminate, wood pattern strip,…" at bounding box center [579, 526] width 758 height 32
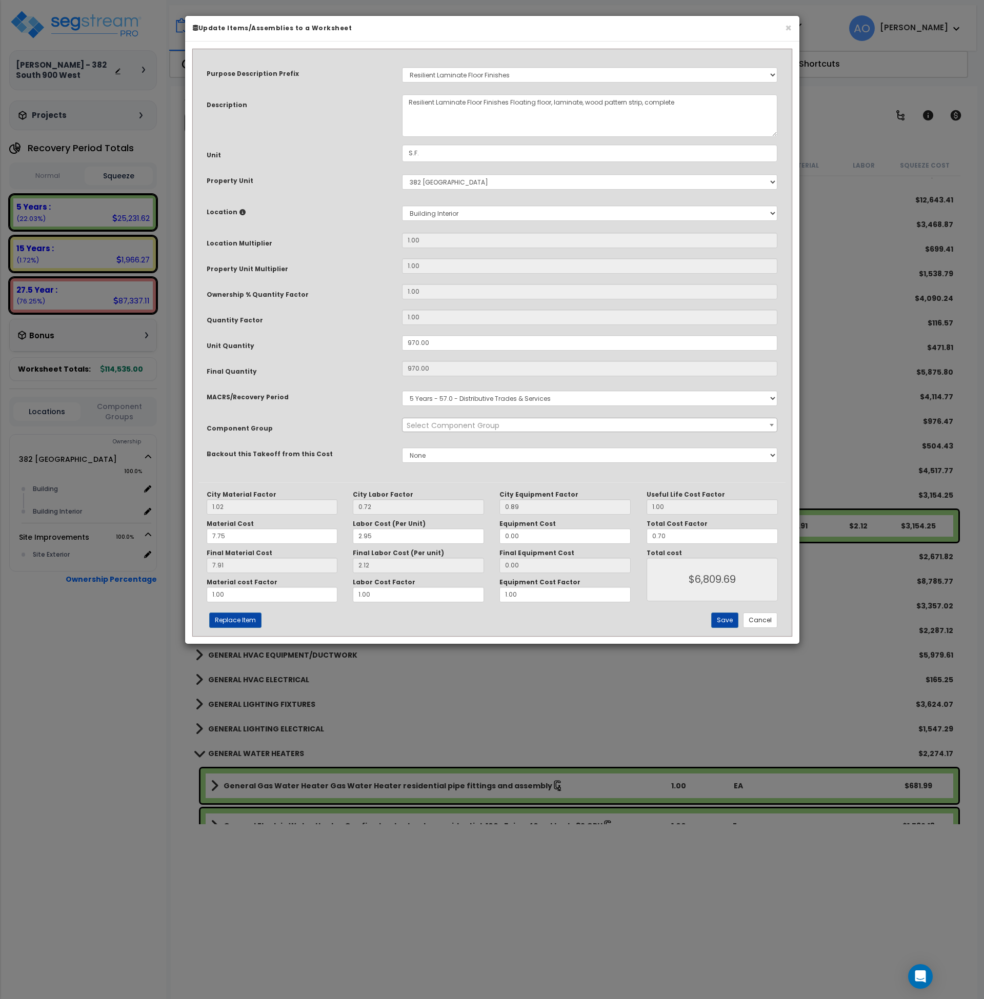
select select "45956"
click at [761, 621] on button "Cancel" at bounding box center [760, 619] width 34 height 15
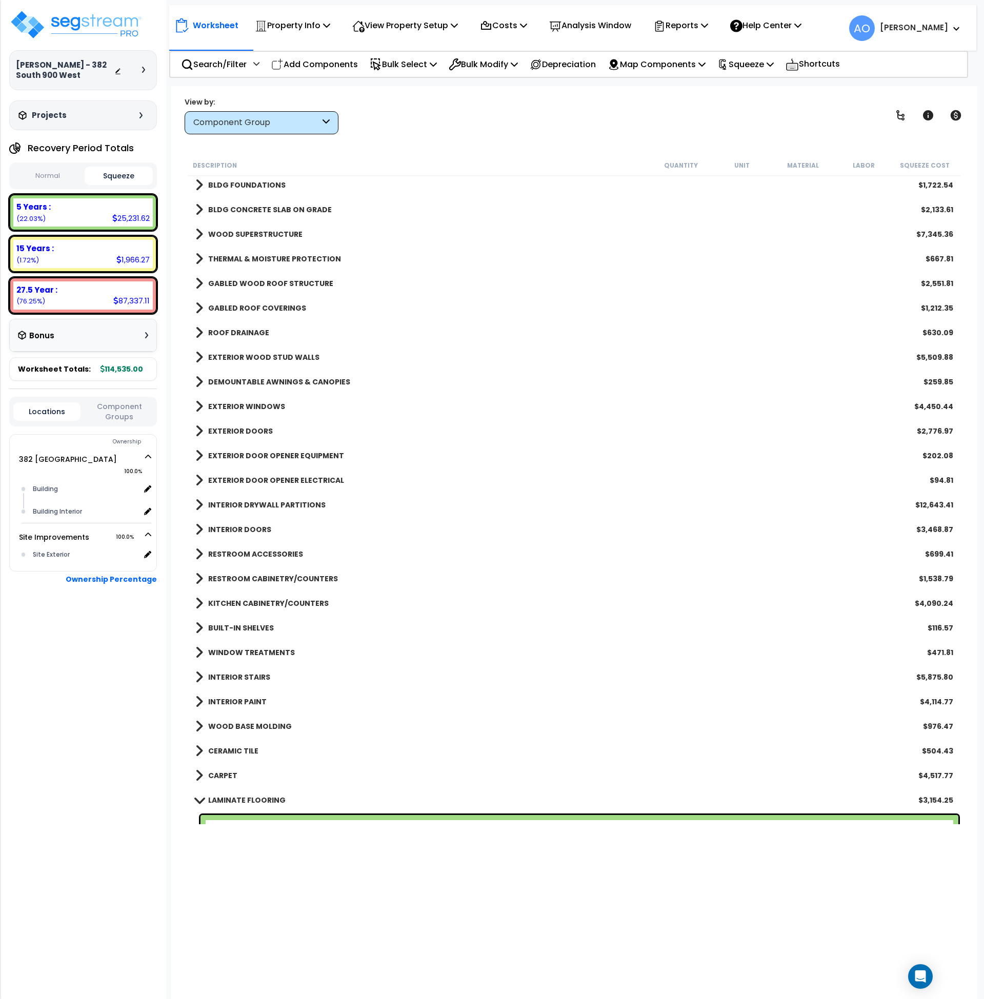
scroll to position [0, 0]
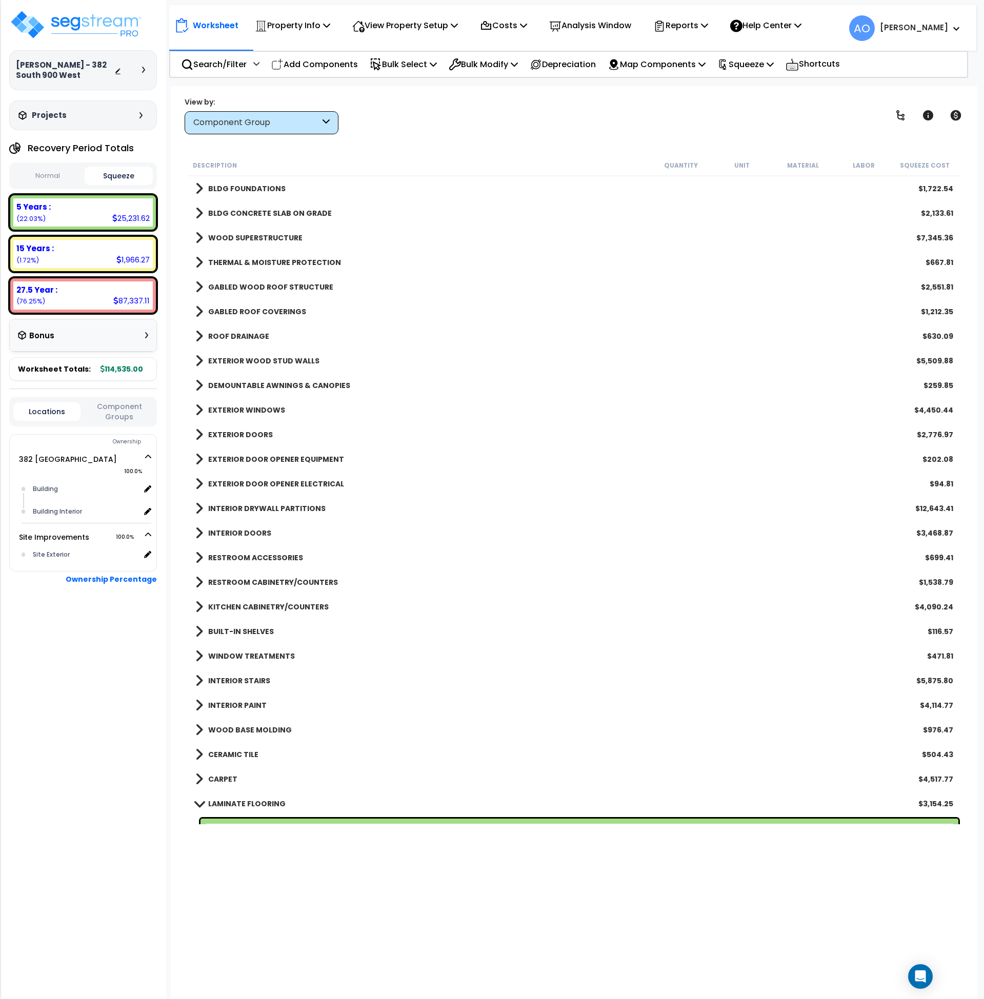
click at [281, 604] on b "KITCHEN CABINETRY/COUNTERS" at bounding box center [268, 607] width 120 height 10
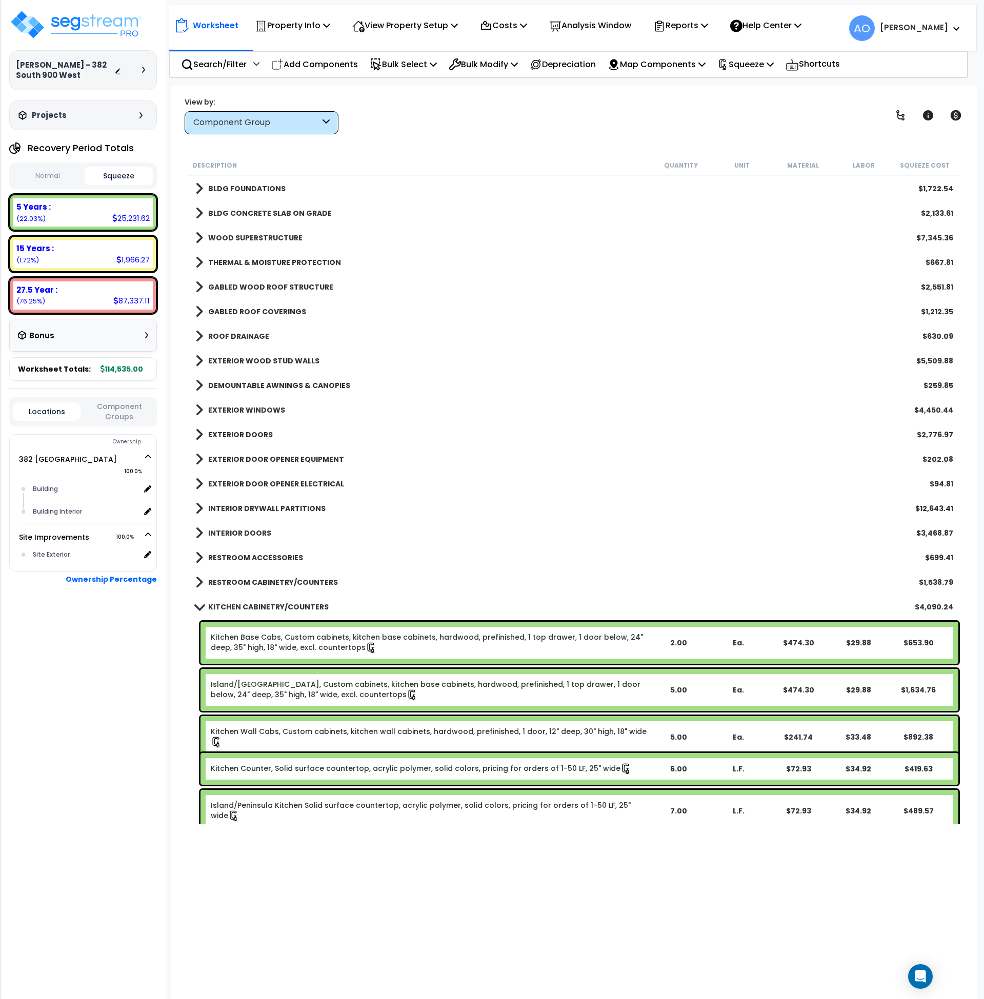
click at [294, 632] on link "Kitchen Base Cabs, Custom cabinets, kitchen base cabinets, hardwood, prefinishe…" at bounding box center [429, 643] width 437 height 22
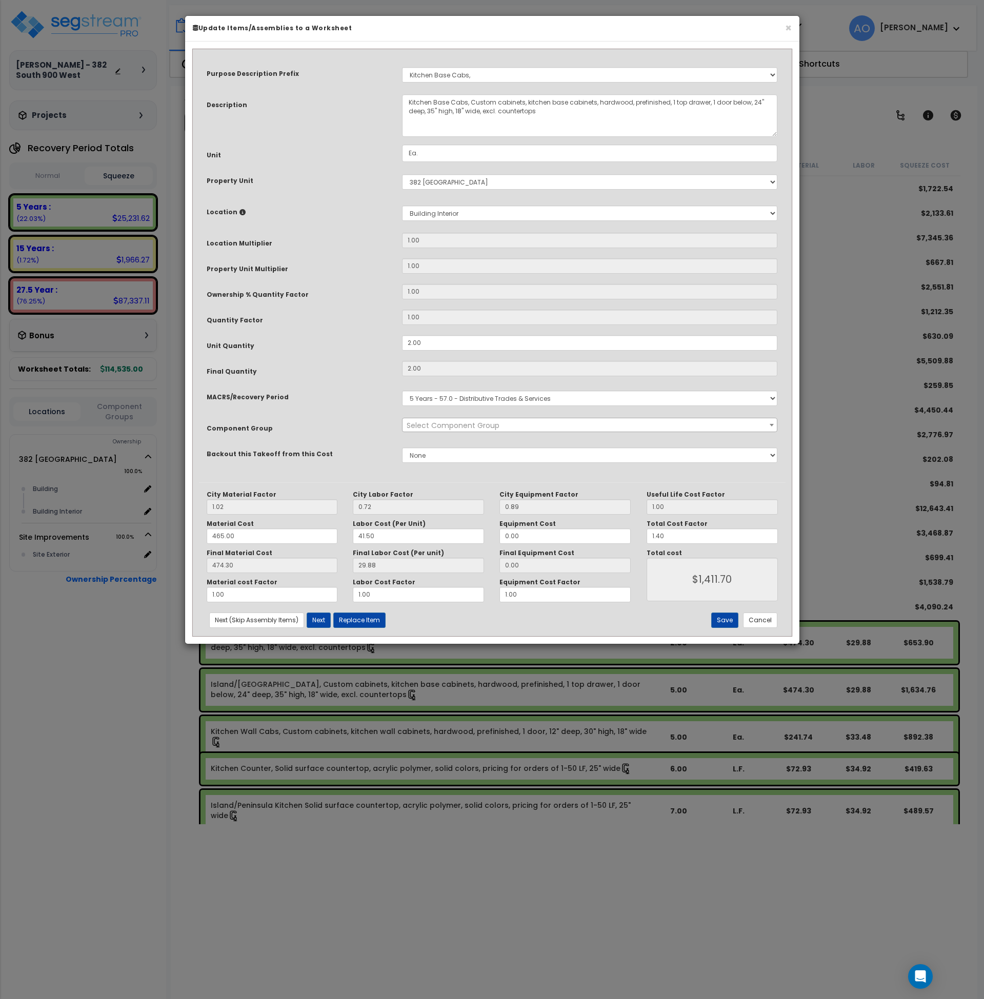
select select "45909"
click at [755, 620] on button "Cancel" at bounding box center [760, 619] width 34 height 15
